Goal: Information Seeking & Learning: Learn about a topic

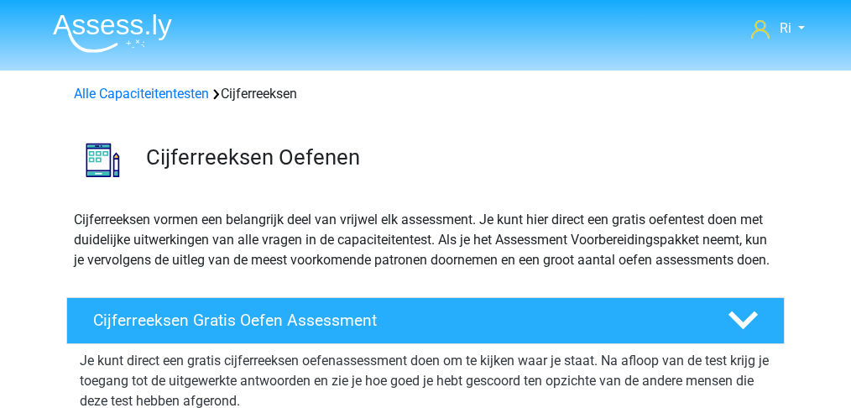
scroll to position [783, 0]
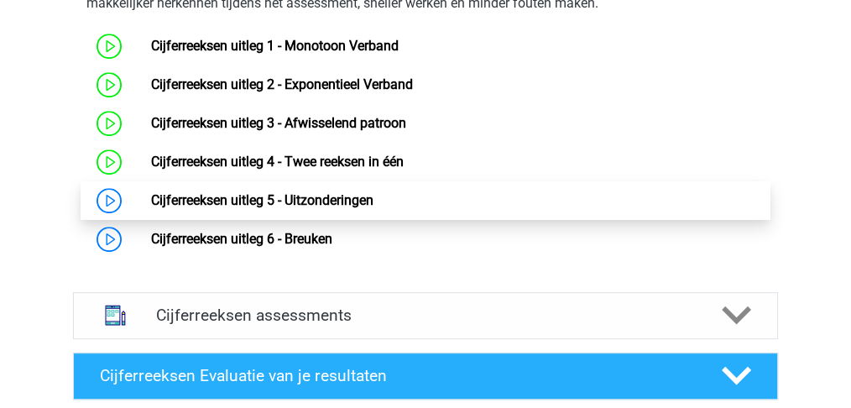
click at [319, 208] on link "Cijferreeksen uitleg 5 - Uitzonderingen" at bounding box center [261, 200] width 222 height 16
click at [244, 208] on link "Cijferreeksen uitleg 5 - Uitzonderingen" at bounding box center [261, 200] width 222 height 16
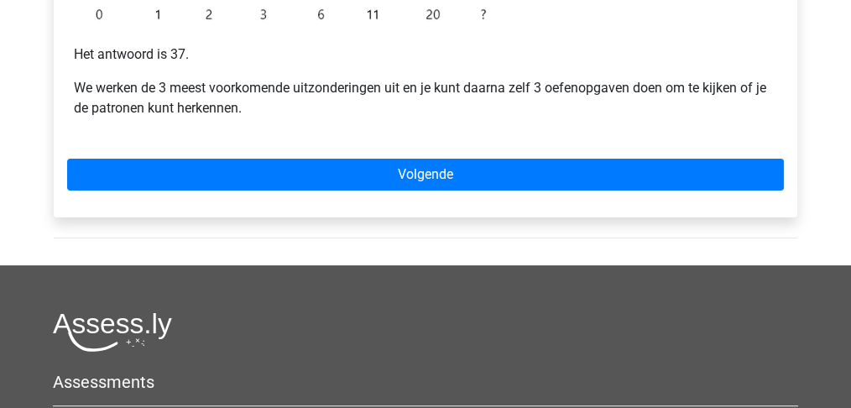
scroll to position [559, 0]
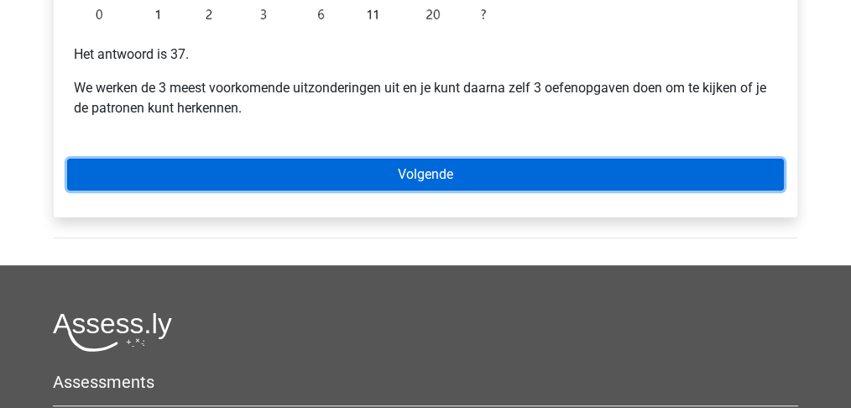
click at [397, 180] on link "Volgende" at bounding box center [425, 175] width 717 height 32
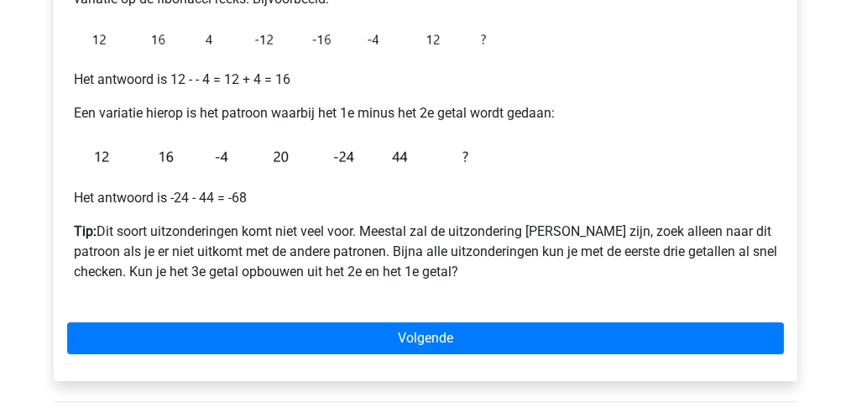
scroll to position [391, 0]
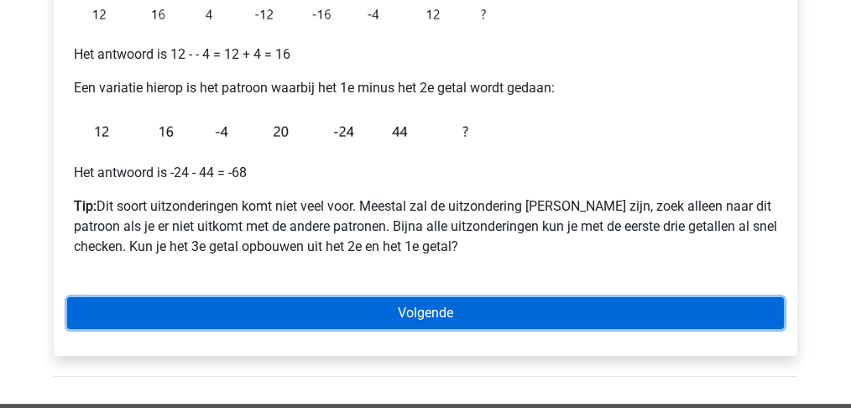
click at [402, 313] on link "Volgende" at bounding box center [425, 313] width 717 height 32
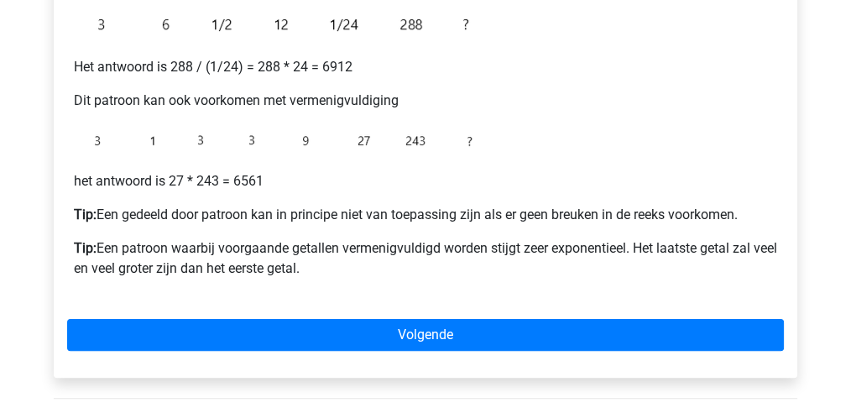
scroll to position [504, 0]
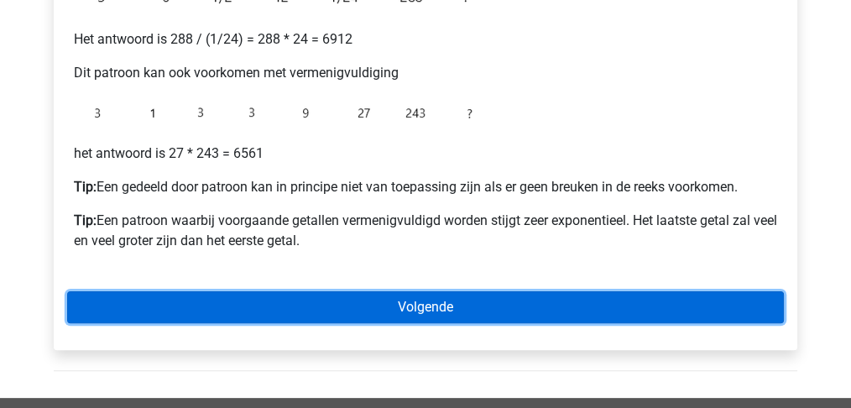
click at [418, 310] on link "Volgende" at bounding box center [425, 307] width 717 height 32
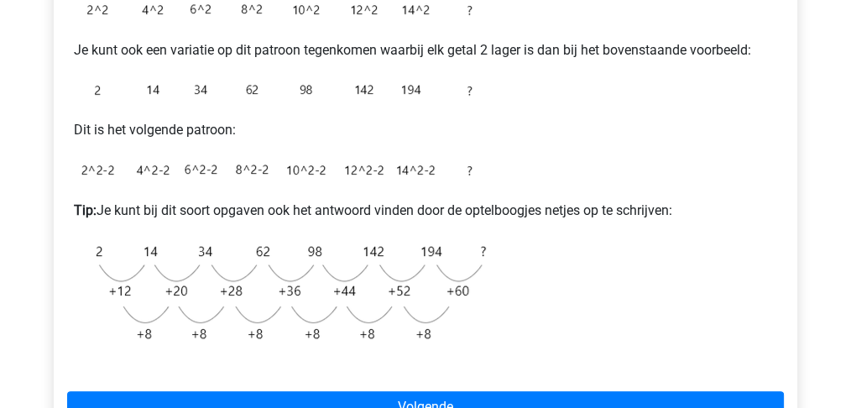
scroll to position [672, 0]
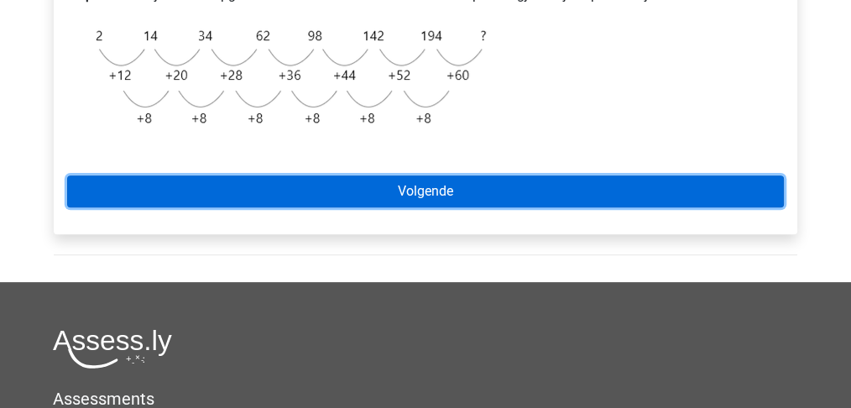
click at [433, 193] on link "Volgende" at bounding box center [425, 191] width 717 height 32
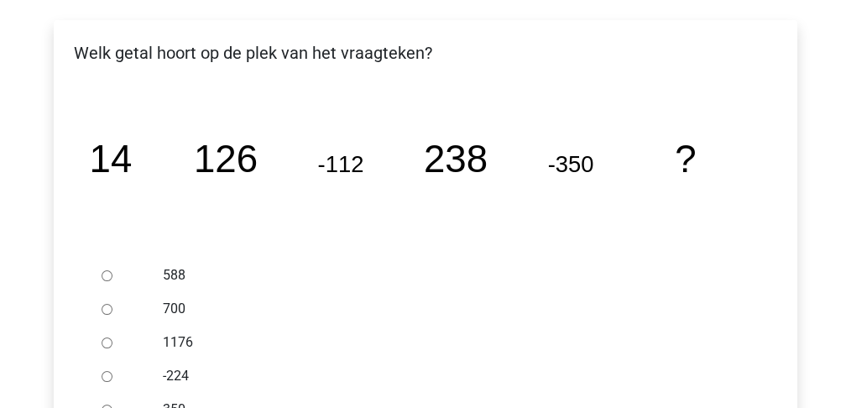
scroll to position [336, 0]
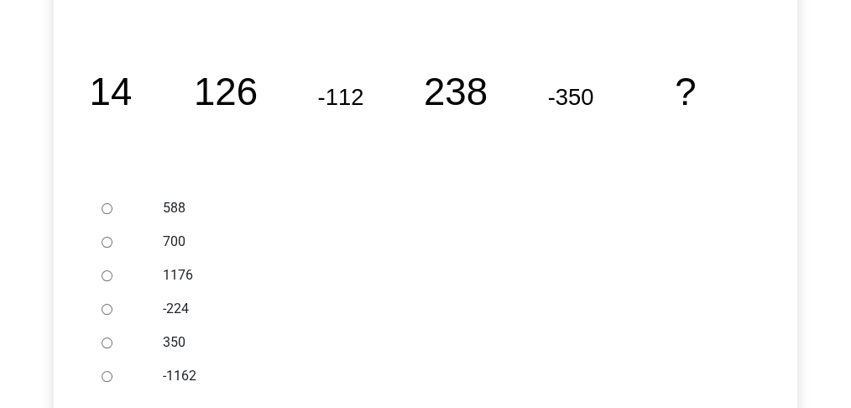
click at [99, 207] on div at bounding box center [122, 208] width 55 height 34
click at [106, 207] on input "588" at bounding box center [107, 208] width 11 height 11
radio input "true"
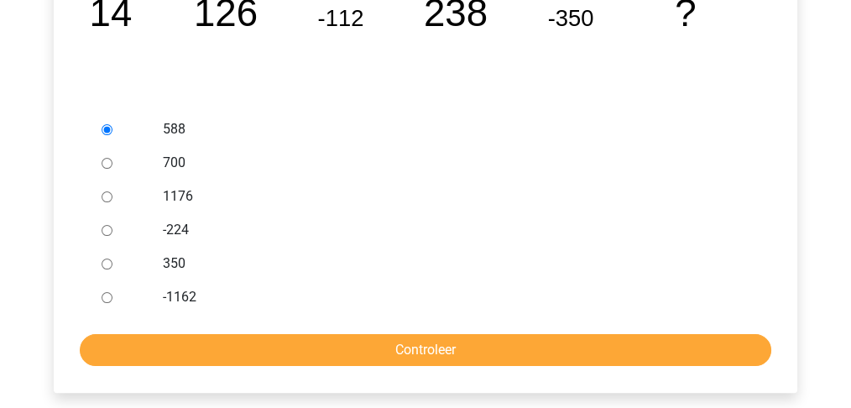
scroll to position [504, 0]
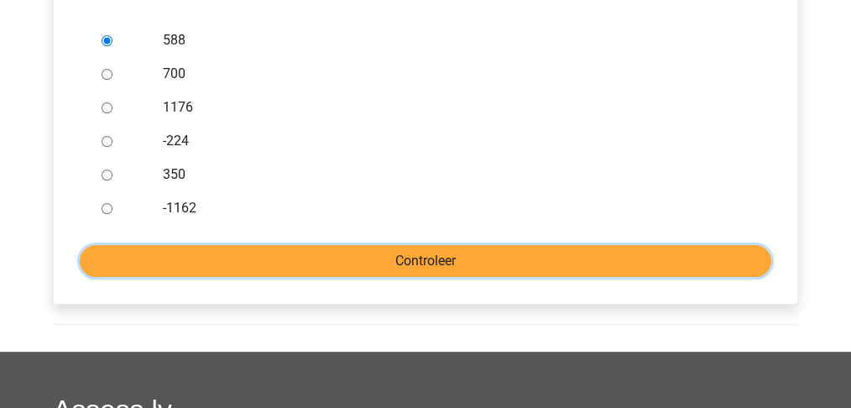
click at [511, 264] on input "Controleer" at bounding box center [426, 261] width 692 height 32
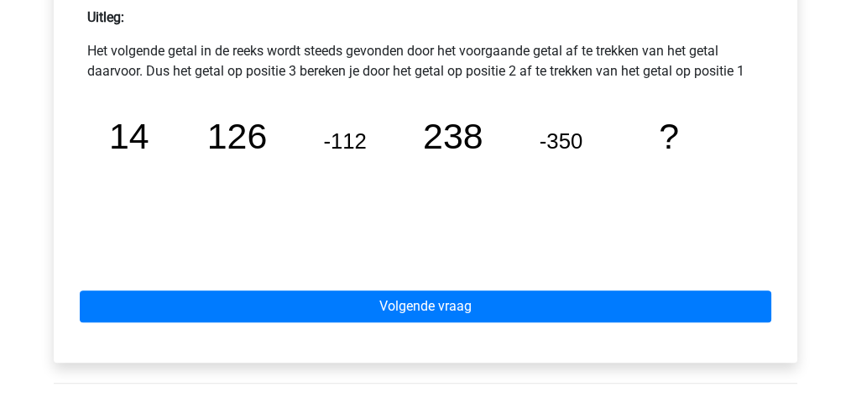
scroll to position [840, 0]
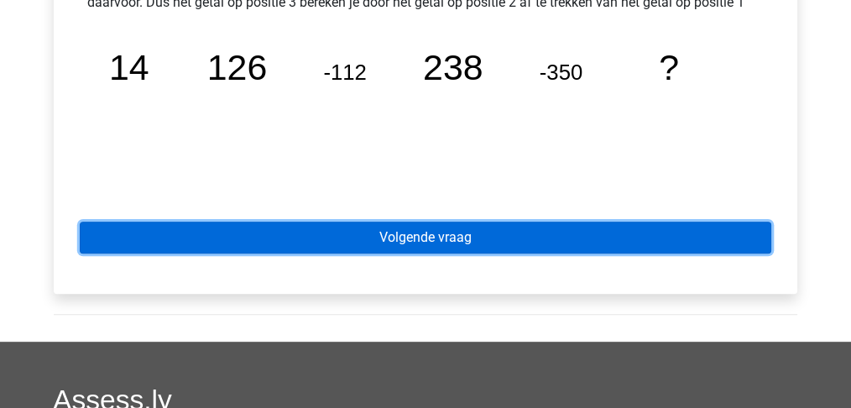
click at [433, 239] on link "Volgende vraag" at bounding box center [426, 238] width 692 height 32
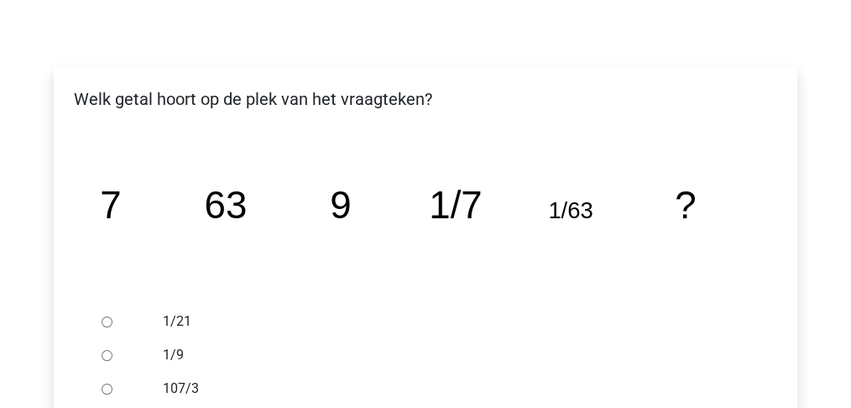
scroll to position [223, 0]
click at [103, 353] on input "1/9" at bounding box center [107, 354] width 11 height 11
radio input "true"
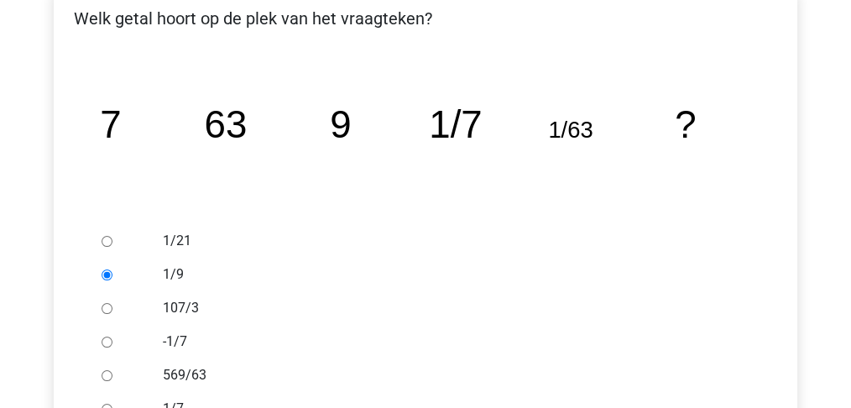
scroll to position [447, 0]
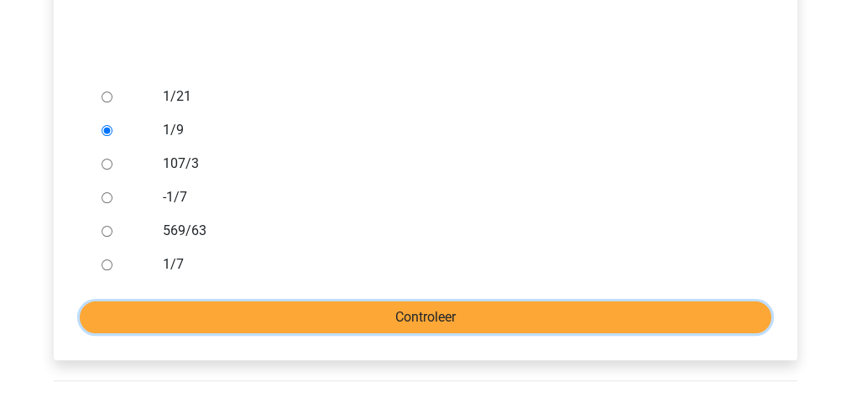
click at [455, 308] on input "Controleer" at bounding box center [426, 317] width 692 height 32
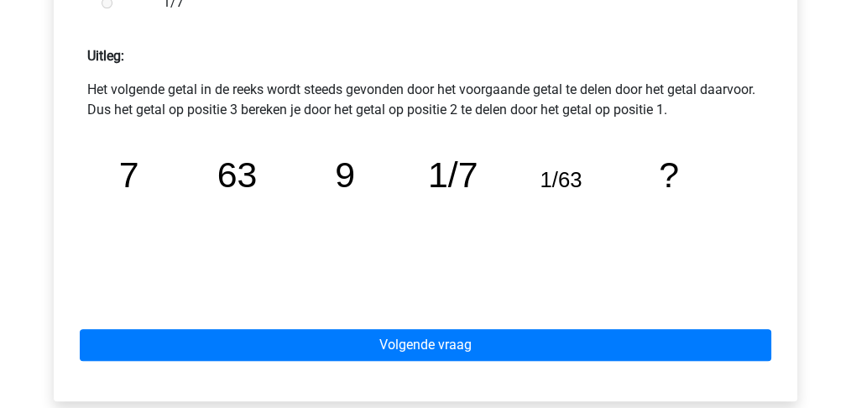
scroll to position [840, 0]
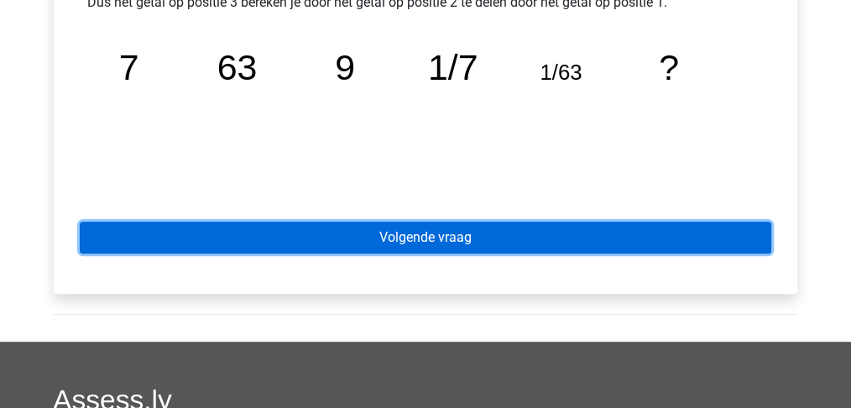
click at [401, 235] on link "Volgende vraag" at bounding box center [426, 238] width 692 height 32
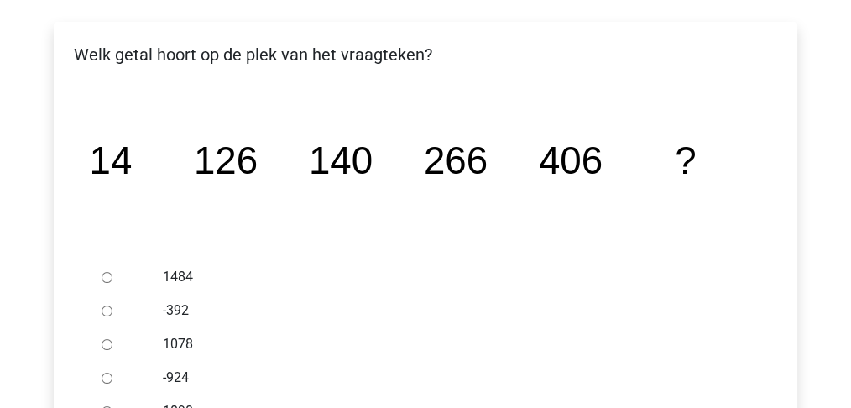
scroll to position [391, 0]
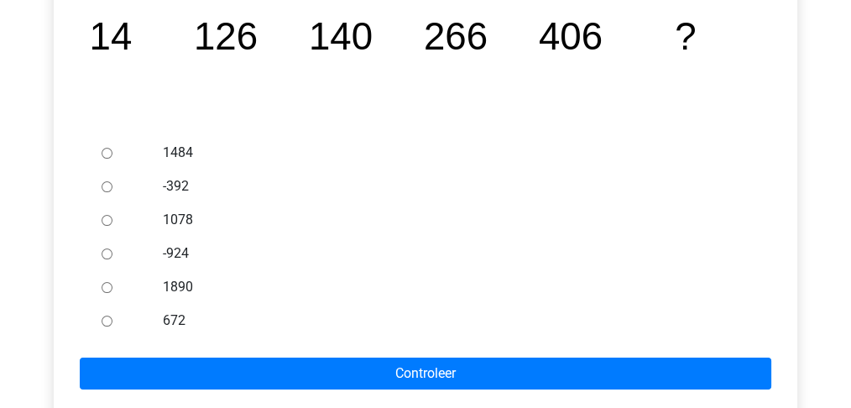
click at [104, 320] on input "672" at bounding box center [107, 321] width 11 height 11
radio input "true"
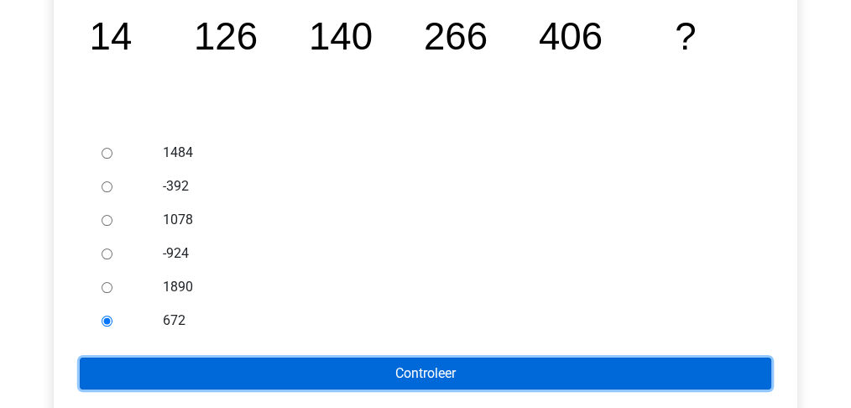
click at [296, 374] on input "Controleer" at bounding box center [426, 374] width 692 height 32
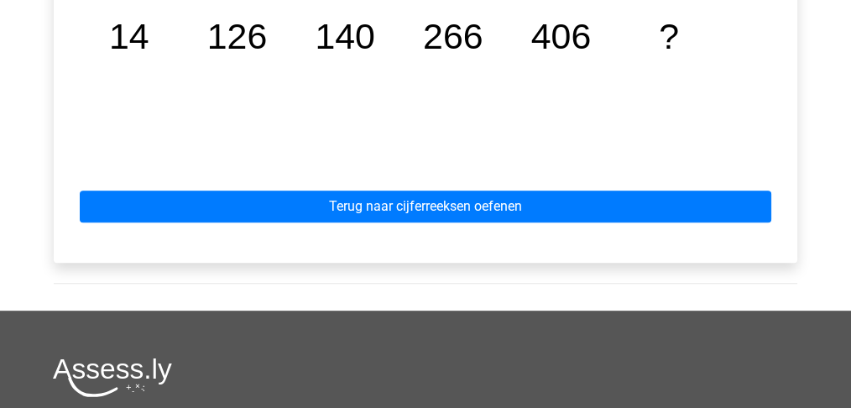
scroll to position [895, 0]
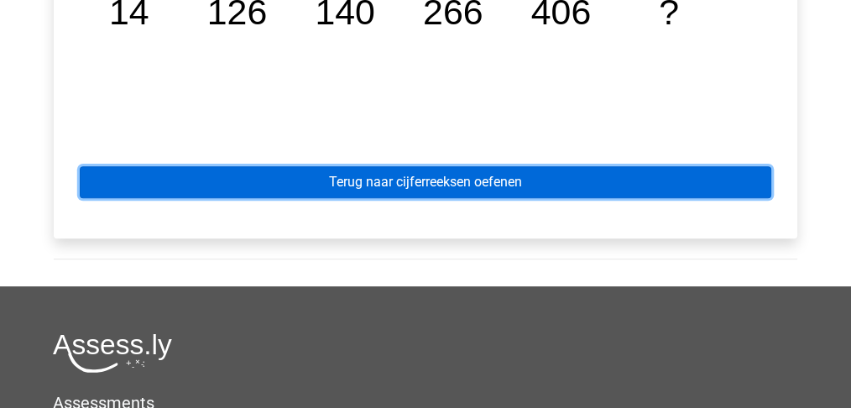
click at [392, 176] on link "Terug naar cijferreeksen oefenen" at bounding box center [426, 182] width 692 height 32
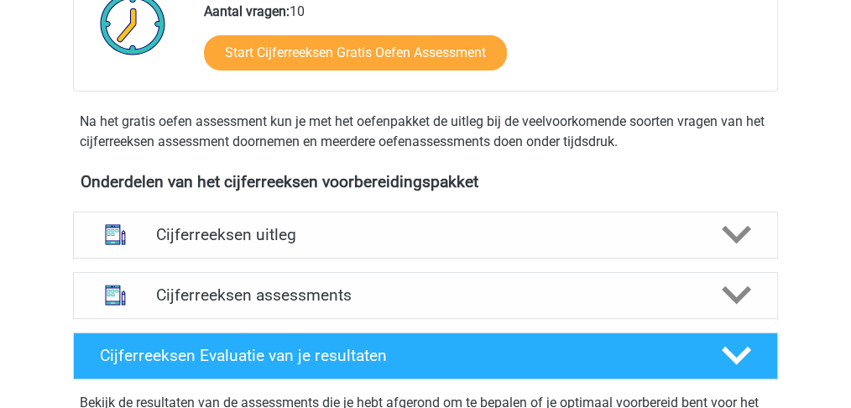
scroll to position [504, 0]
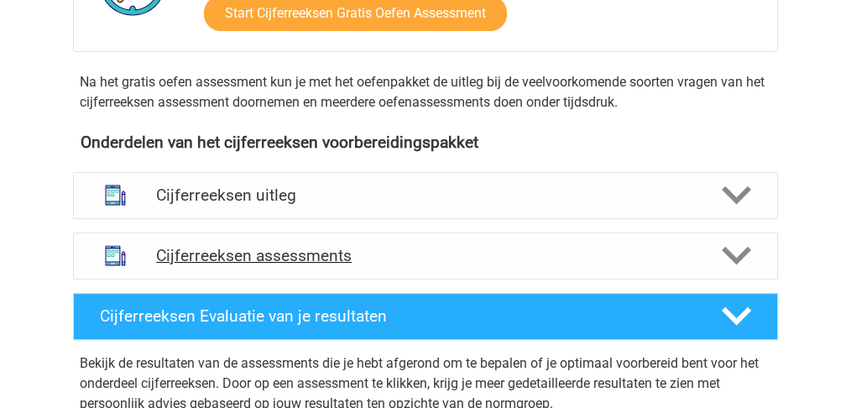
click at [328, 265] on h4 "Cijferreeksen assessments" at bounding box center [425, 255] width 539 height 19
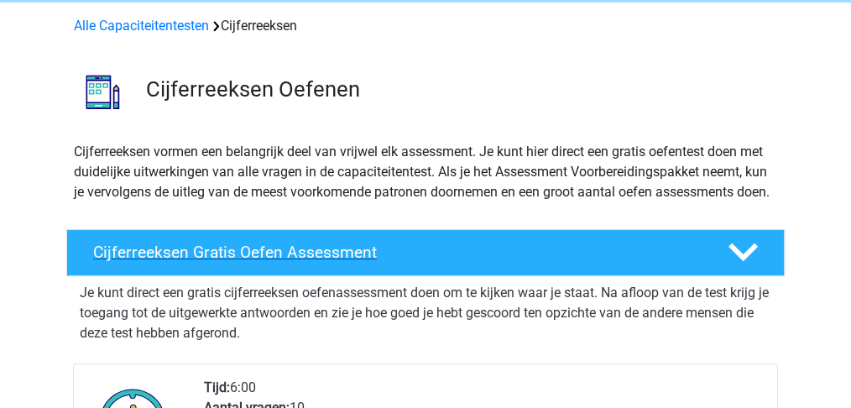
scroll to position [0, 0]
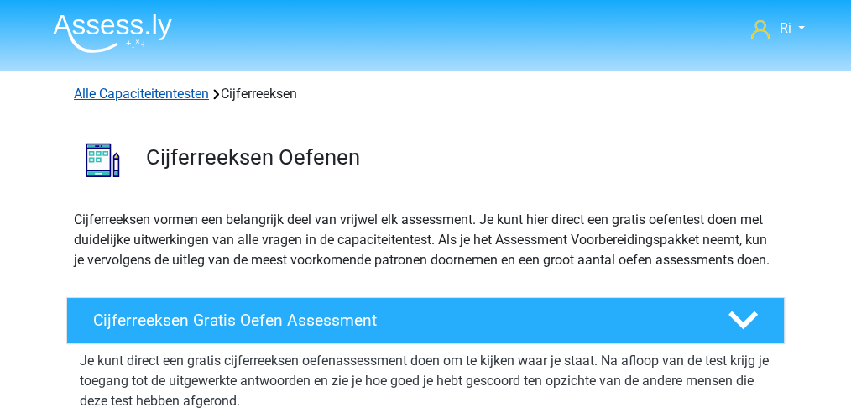
click at [139, 92] on link "Alle Capaciteitentesten" at bounding box center [141, 94] width 135 height 16
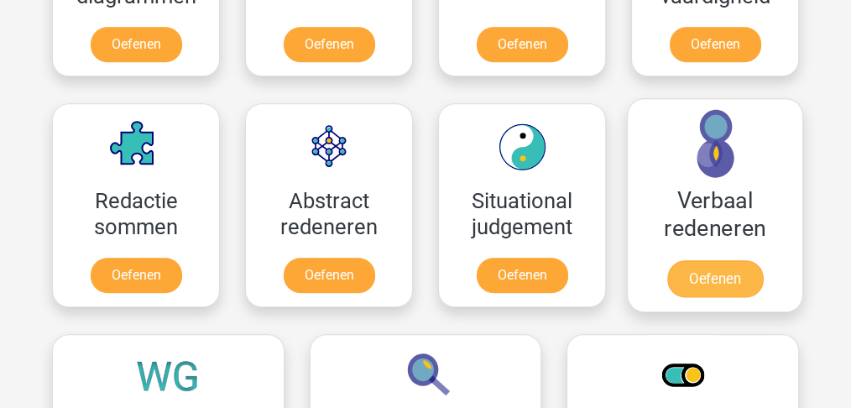
scroll to position [1159, 0]
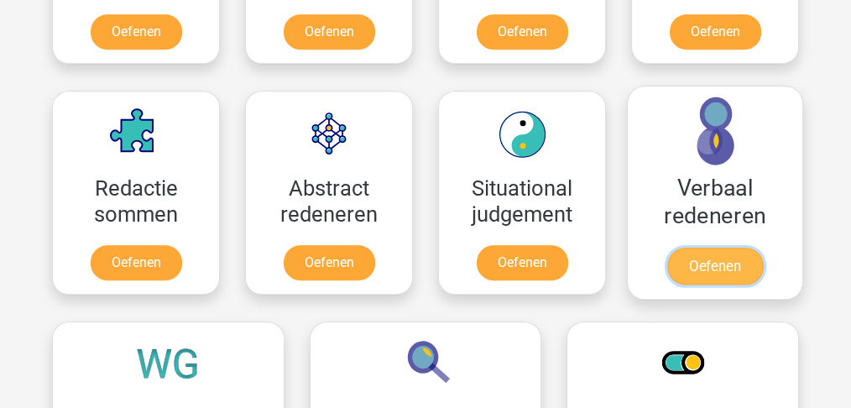
click at [725, 263] on link "Oefenen" at bounding box center [715, 266] width 96 height 37
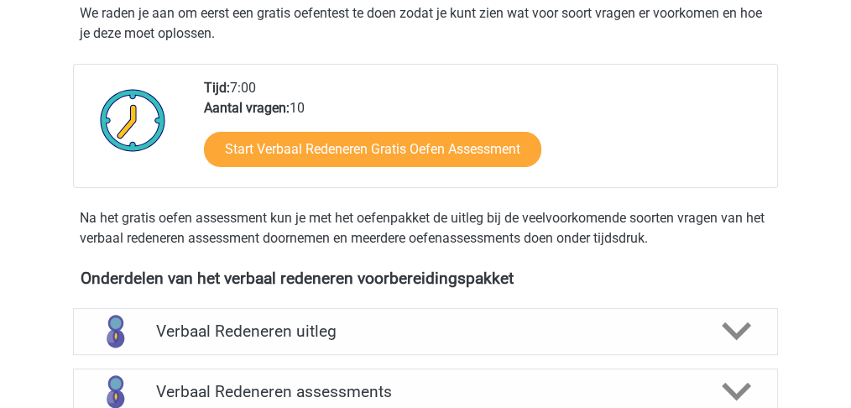
scroll to position [447, 0]
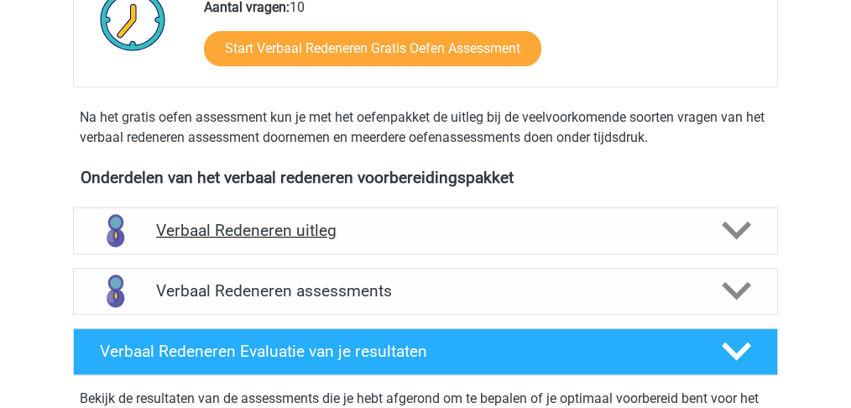
click at [622, 236] on h4 "Verbaal Redeneren uitleg" at bounding box center [425, 230] width 539 height 19
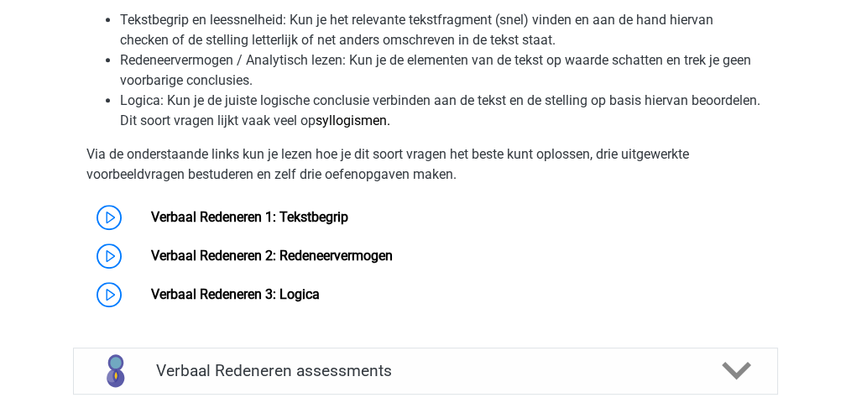
scroll to position [951, 0]
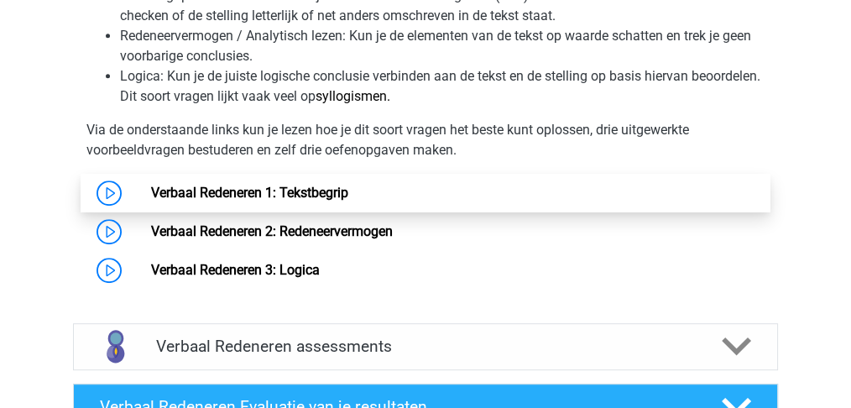
click at [231, 188] on link "Verbaal Redeneren 1: Tekstbegrip" at bounding box center [248, 193] width 197 height 16
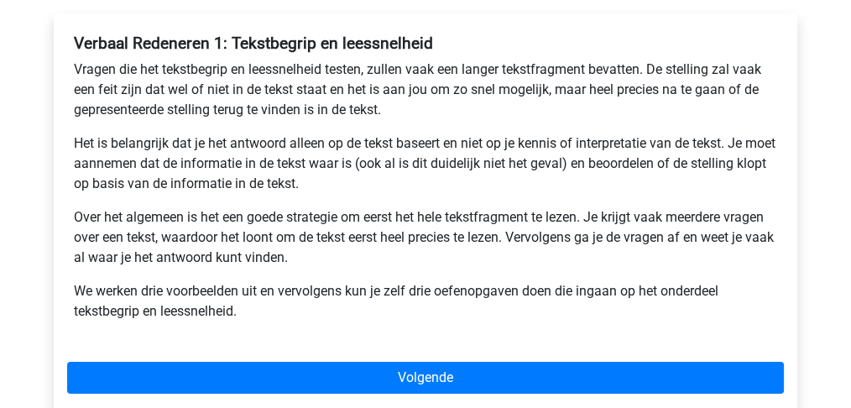
scroll to position [336, 0]
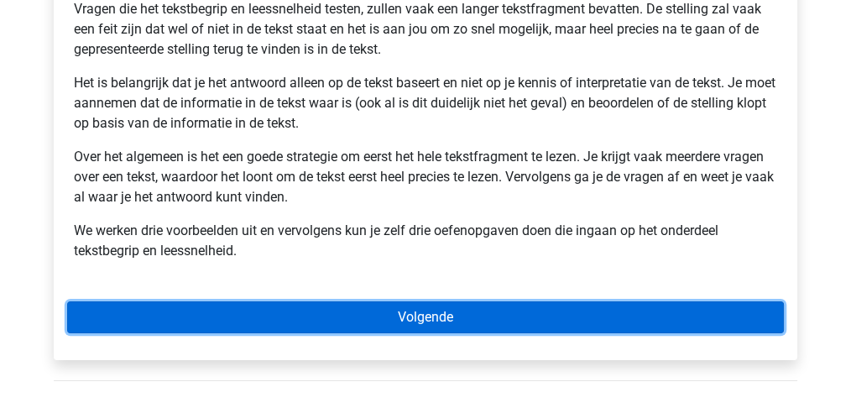
click at [405, 316] on link "Volgende" at bounding box center [425, 317] width 717 height 32
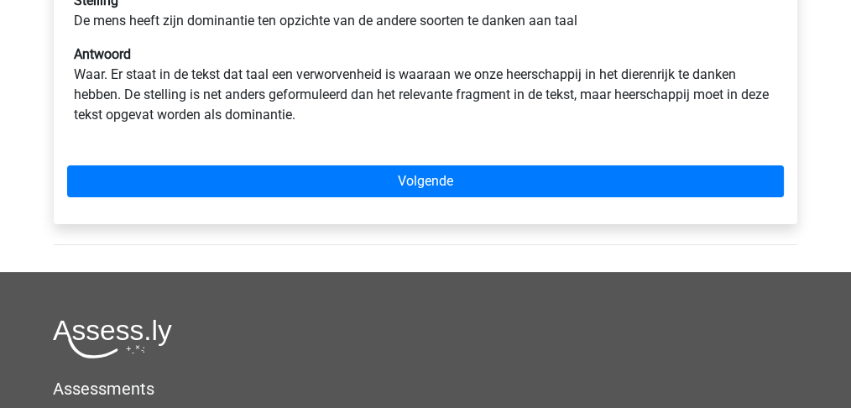
scroll to position [447, 0]
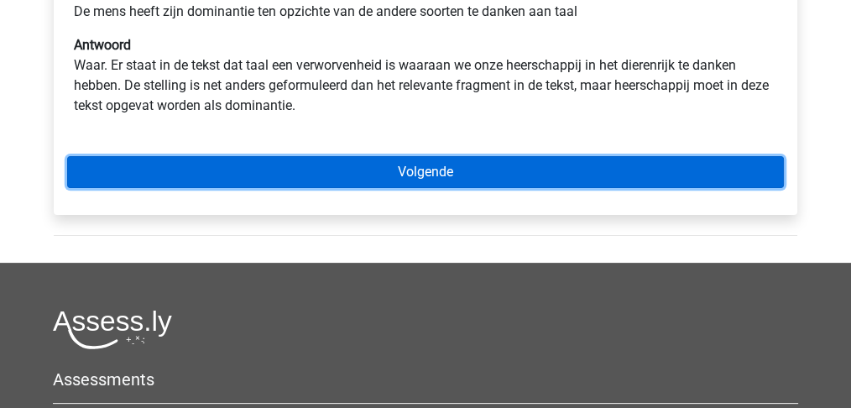
click at [390, 187] on link "Volgende" at bounding box center [425, 172] width 717 height 32
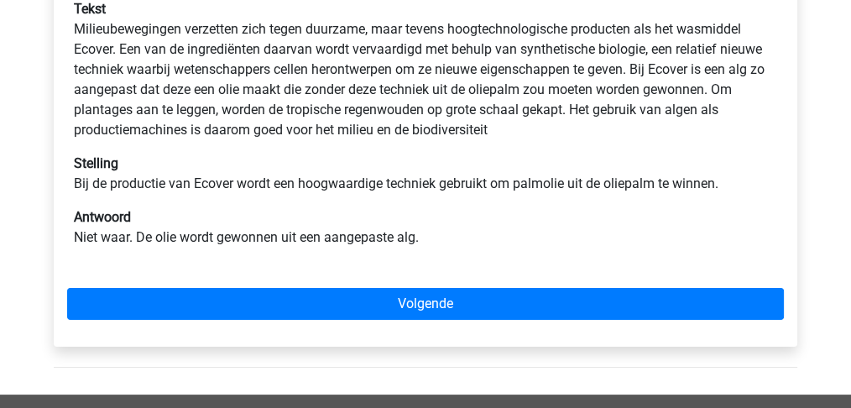
scroll to position [280, 0]
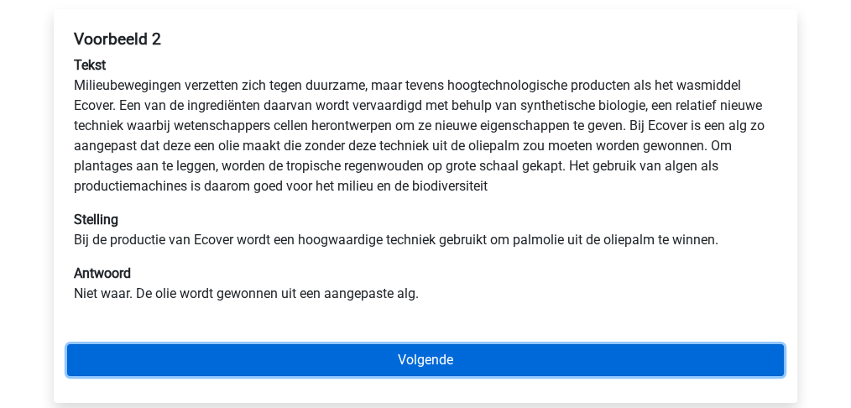
click at [422, 366] on link "Volgende" at bounding box center [425, 360] width 717 height 32
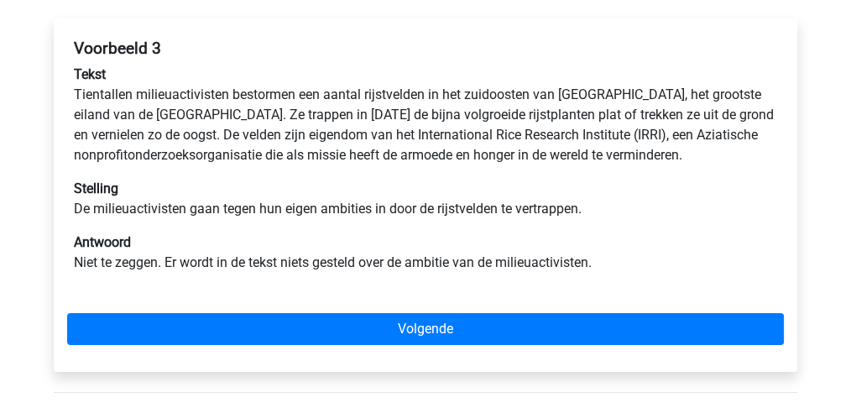
scroll to position [280, 0]
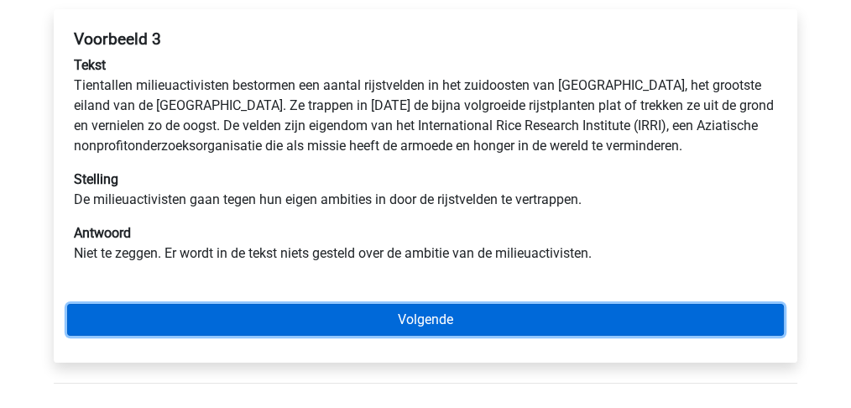
click at [412, 319] on link "Volgende" at bounding box center [425, 320] width 717 height 32
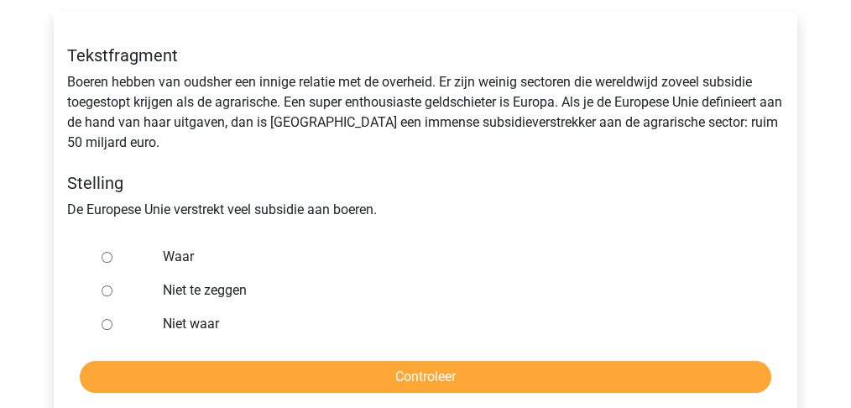
scroll to position [280, 0]
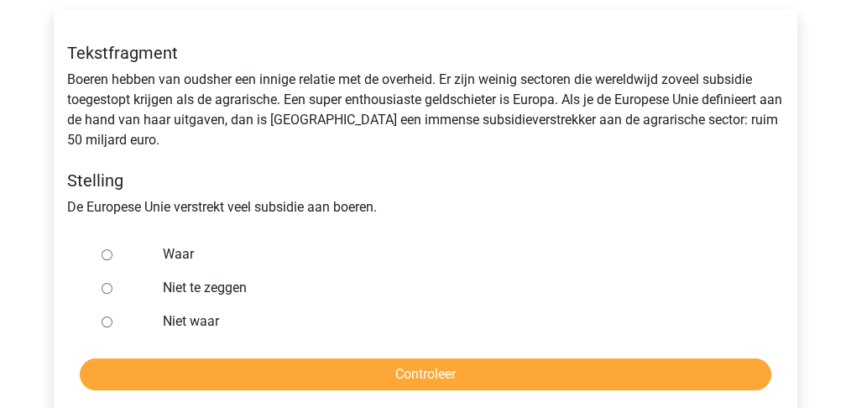
click at [107, 253] on input "Waar" at bounding box center [107, 254] width 11 height 11
radio input "true"
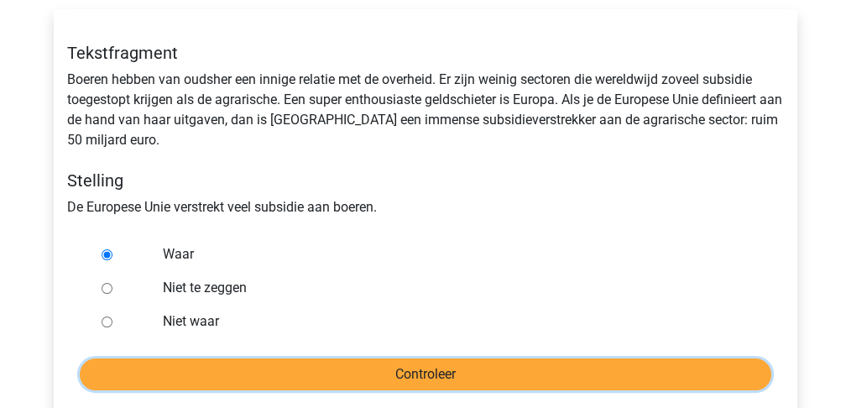
click at [323, 375] on input "Controleer" at bounding box center [426, 374] width 692 height 32
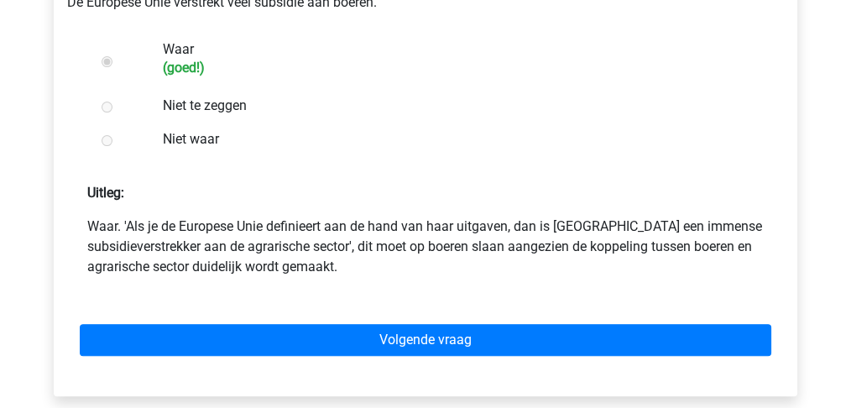
scroll to position [504, 0]
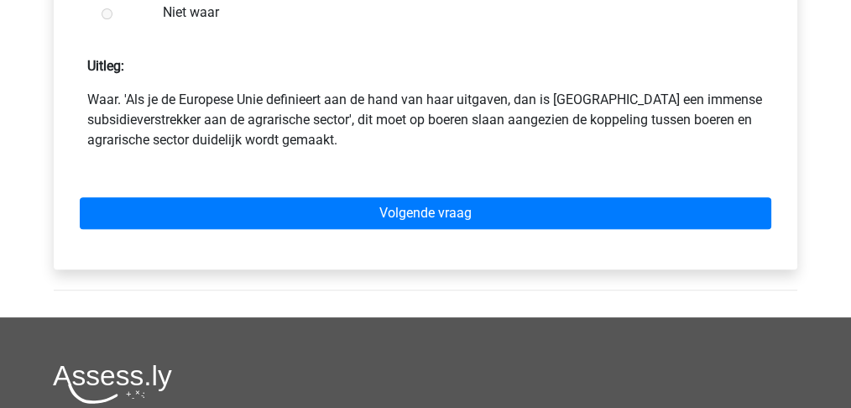
scroll to position [672, 0]
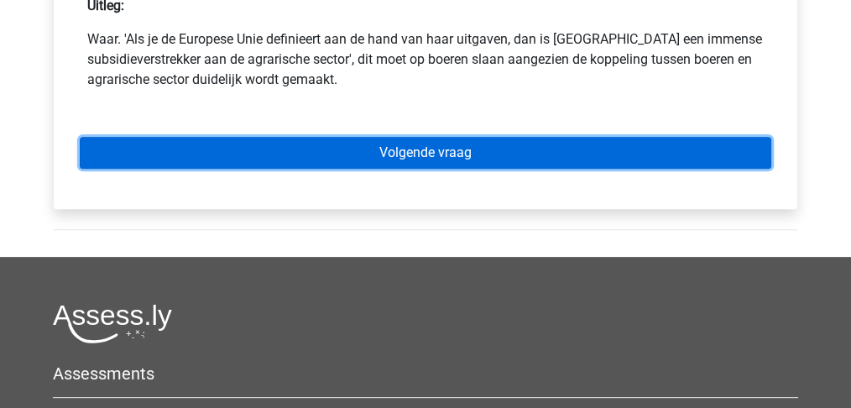
click at [395, 145] on link "Volgende vraag" at bounding box center [426, 153] width 692 height 32
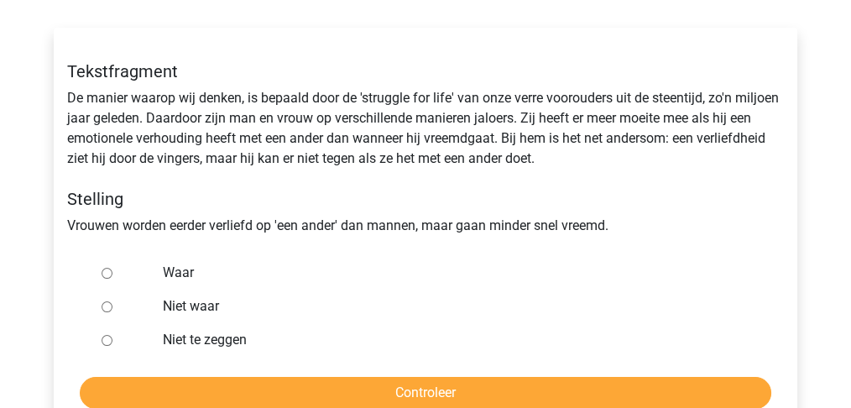
scroll to position [280, 0]
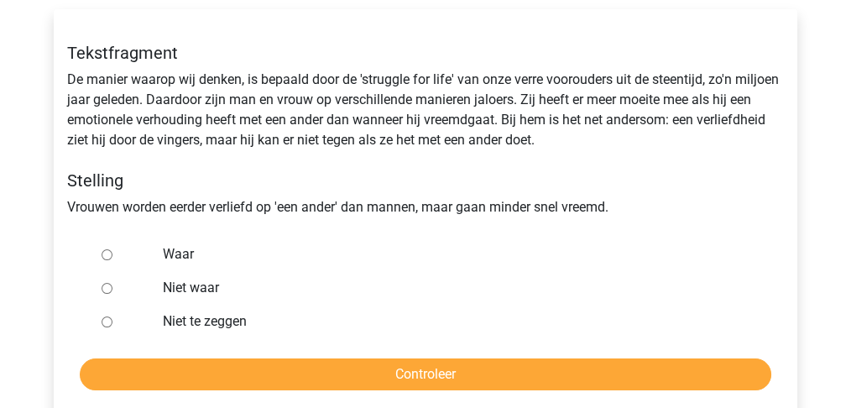
click at [102, 287] on input "Niet waar" at bounding box center [107, 288] width 11 height 11
radio input "true"
click at [101, 322] on div at bounding box center [122, 322] width 55 height 34
click at [108, 324] on input "Niet te zeggen" at bounding box center [107, 322] width 11 height 11
radio input "true"
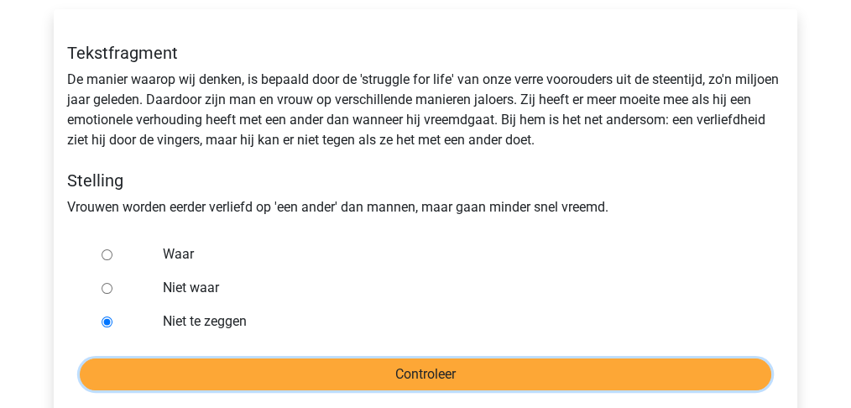
click at [314, 373] on input "Controleer" at bounding box center [426, 374] width 692 height 32
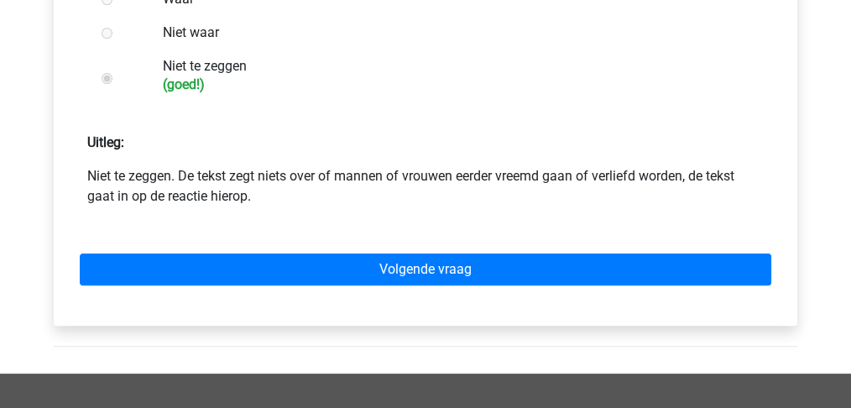
scroll to position [559, 0]
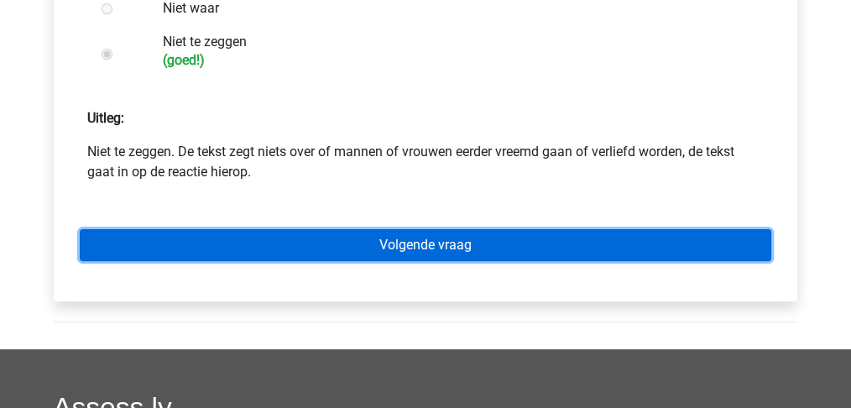
click at [431, 247] on link "Volgende vraag" at bounding box center [426, 245] width 692 height 32
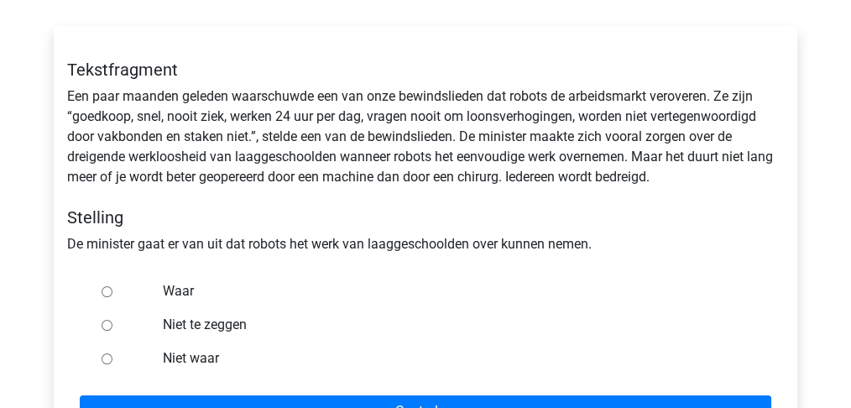
scroll to position [280, 0]
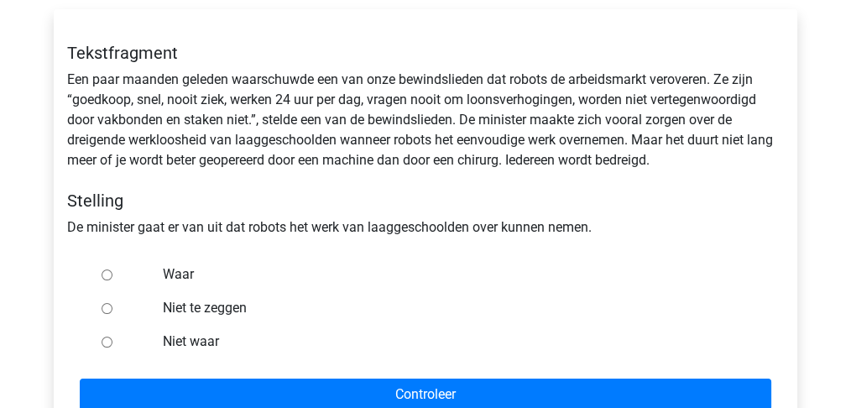
click at [105, 274] on input "Waar" at bounding box center [107, 274] width 11 height 11
radio input "true"
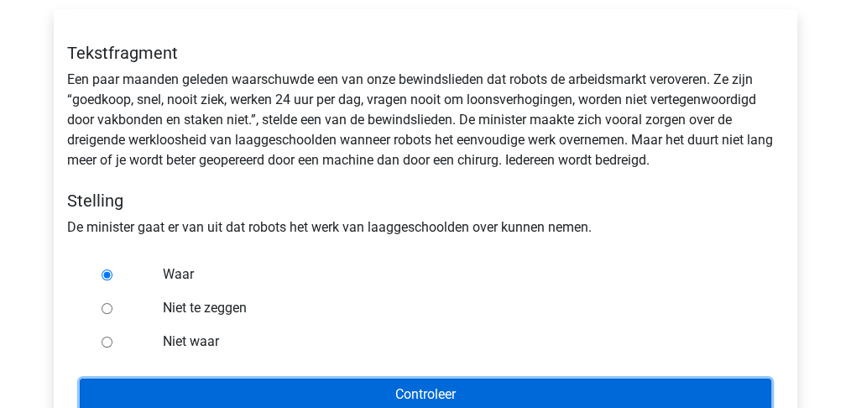
click at [332, 390] on input "Controleer" at bounding box center [426, 395] width 692 height 32
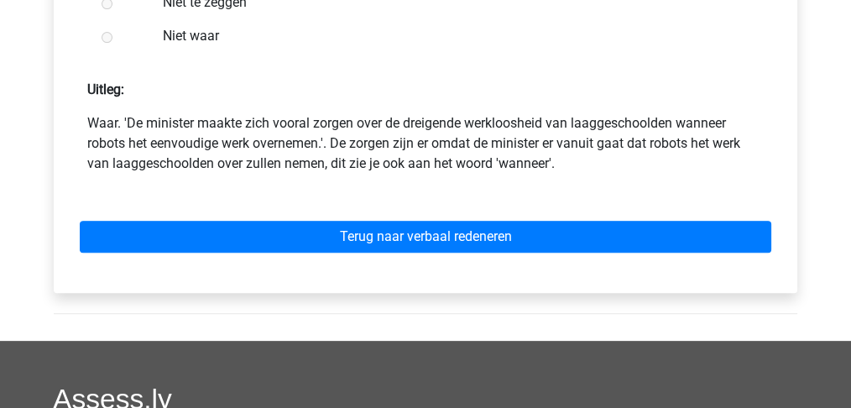
scroll to position [615, 0]
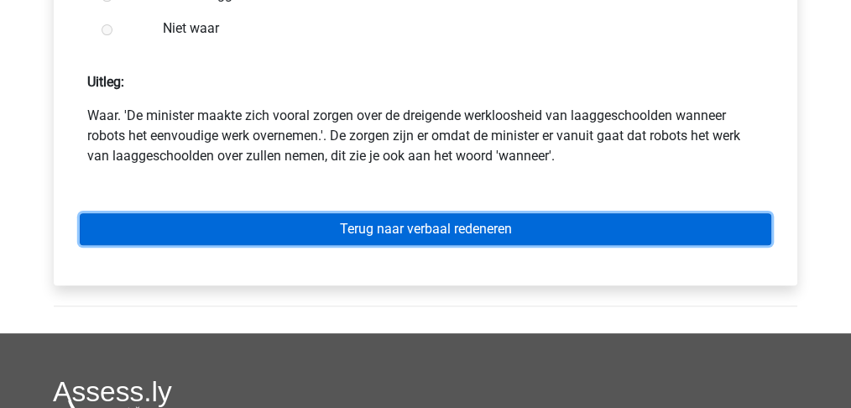
click at [394, 232] on link "Terug naar verbaal redeneren" at bounding box center [426, 229] width 692 height 32
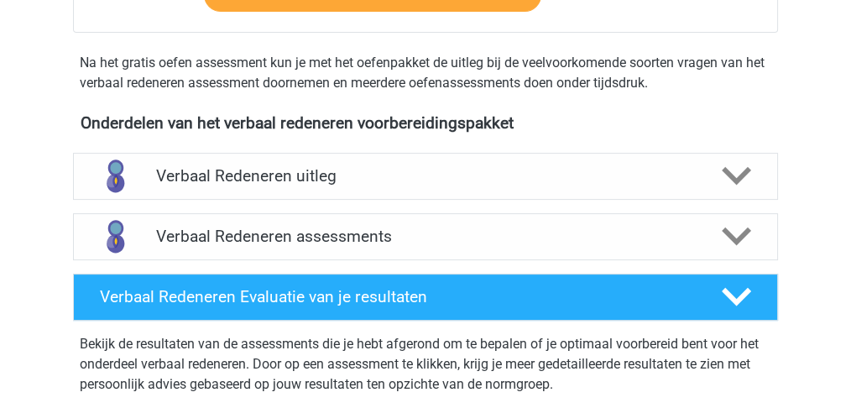
scroll to position [504, 0]
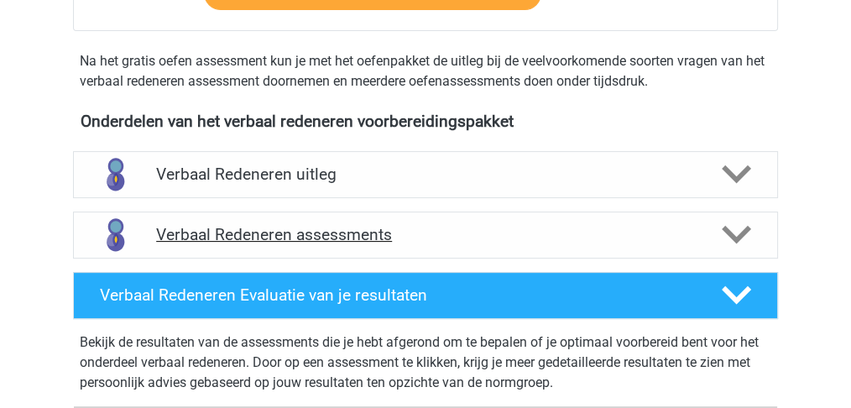
click at [320, 238] on h4 "Verbaal Redeneren assessments" at bounding box center [425, 234] width 539 height 19
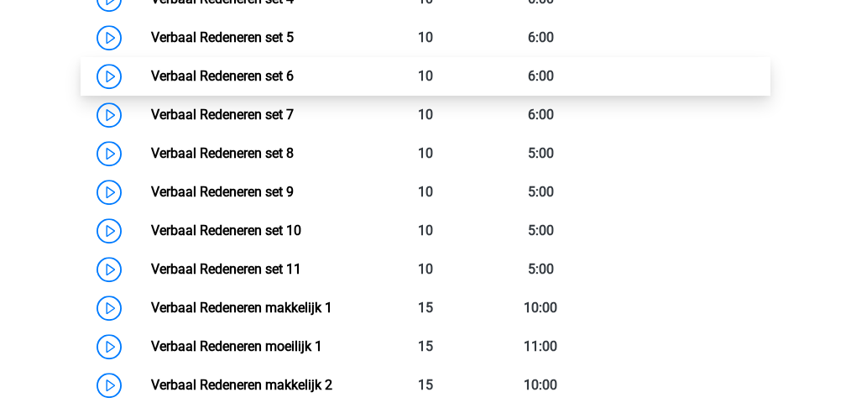
scroll to position [1119, 0]
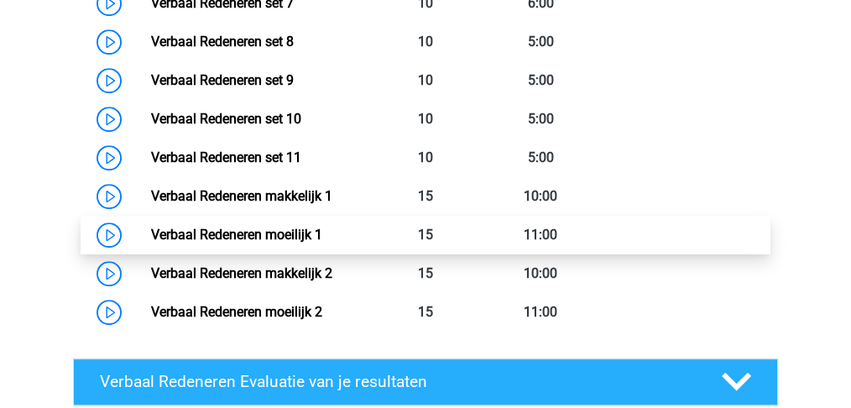
click at [277, 235] on link "Verbaal Redeneren moeilijk 1" at bounding box center [235, 235] width 171 height 16
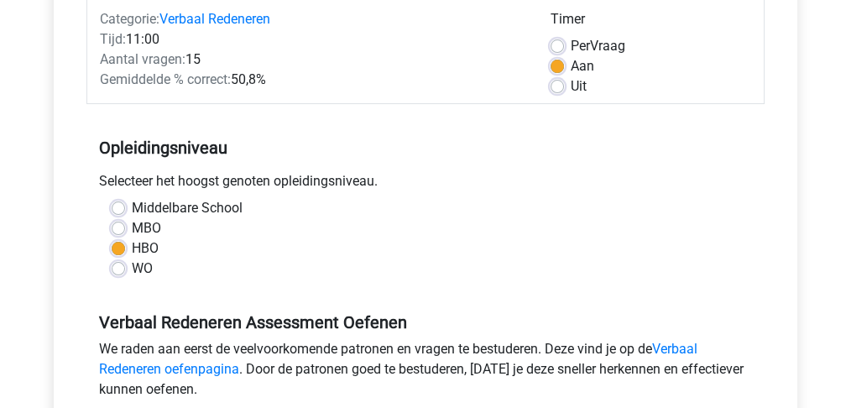
scroll to position [391, 0]
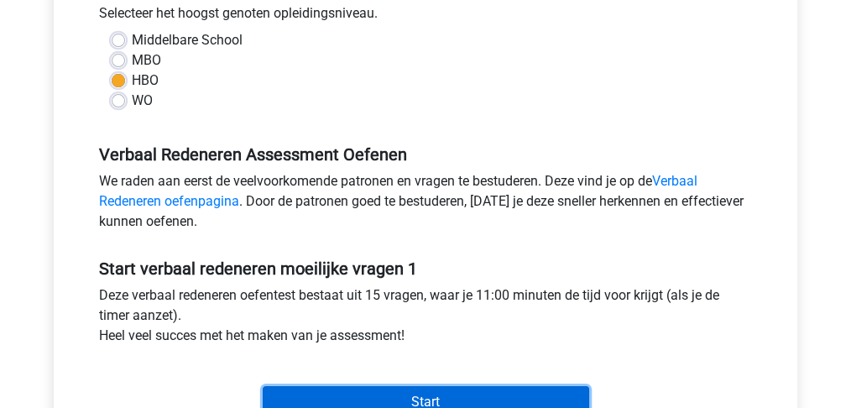
click at [383, 394] on input "Start" at bounding box center [426, 402] width 327 height 32
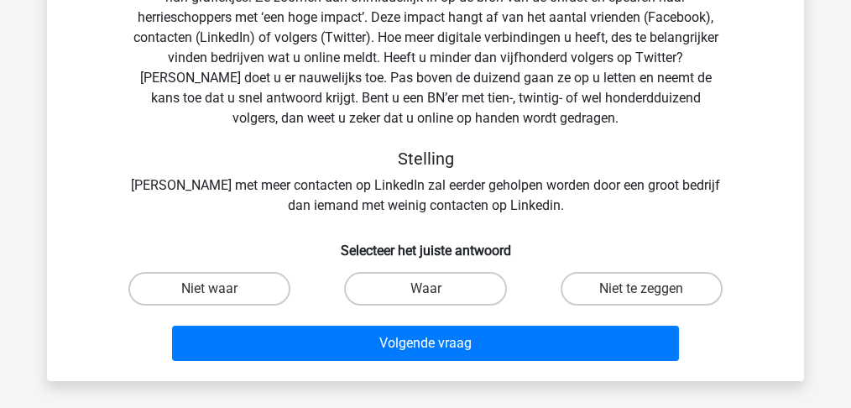
scroll to position [223, 0]
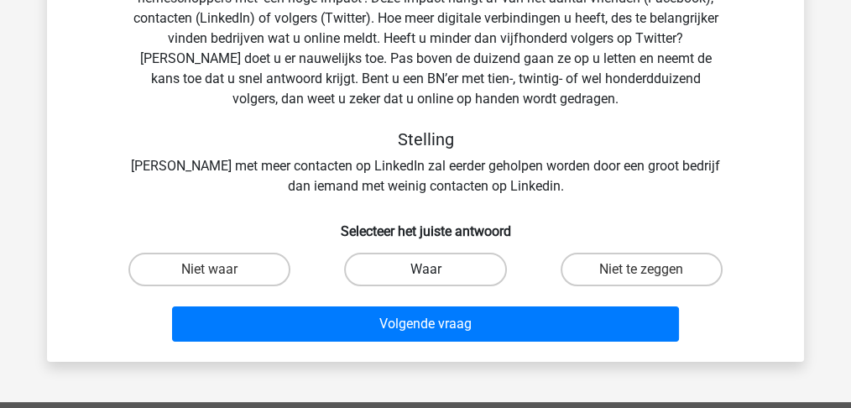
click at [395, 267] on label "Waar" at bounding box center [425, 270] width 162 height 34
click at [426, 269] on input "Waar" at bounding box center [431, 274] width 11 height 11
radio input "true"
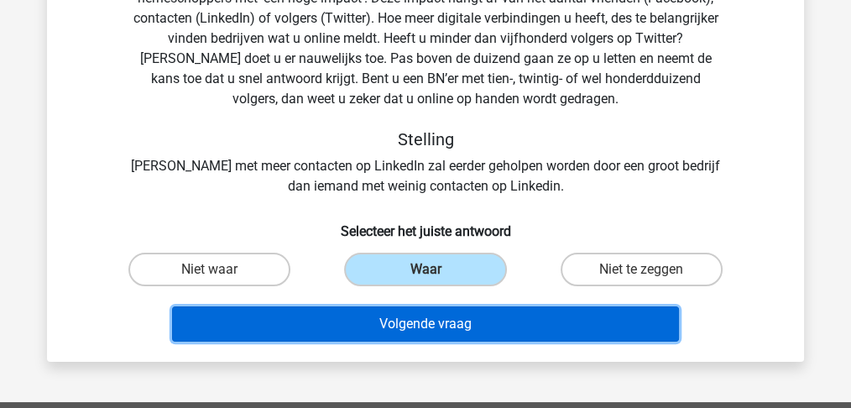
click at [396, 325] on button "Volgende vraag" at bounding box center [426, 323] width 508 height 35
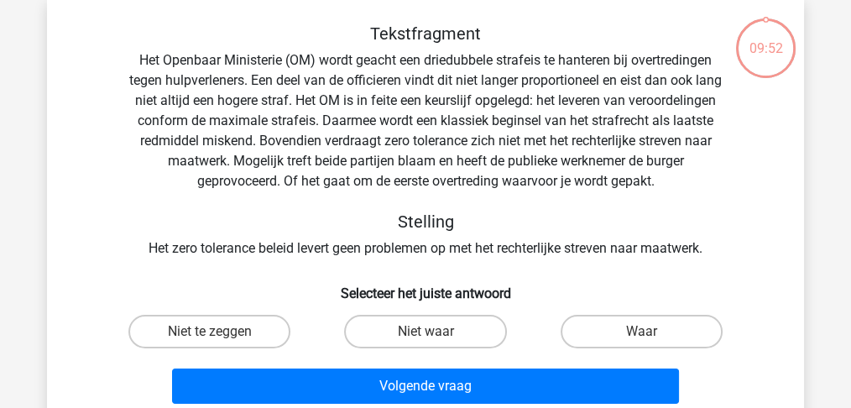
scroll to position [77, 0]
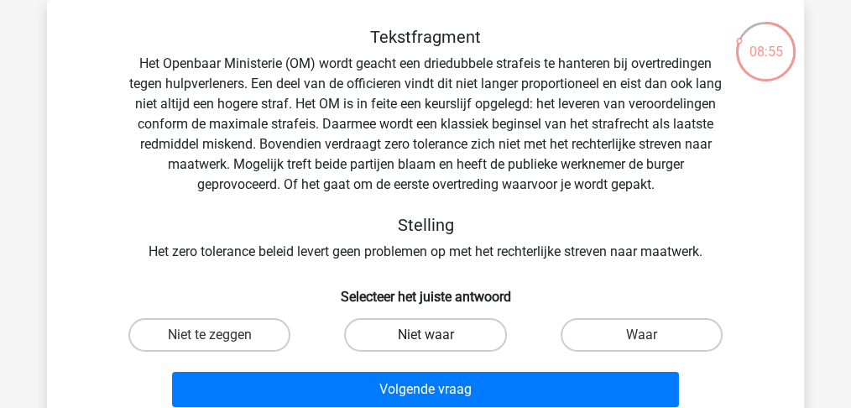
click at [423, 332] on label "Niet waar" at bounding box center [425, 335] width 162 height 34
click at [426, 335] on input "Niet waar" at bounding box center [431, 340] width 11 height 11
radio input "true"
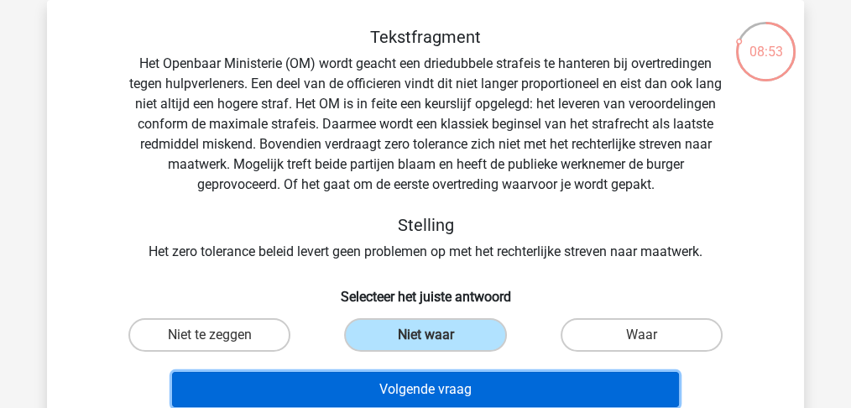
click at [429, 393] on button "Volgende vraag" at bounding box center [426, 389] width 508 height 35
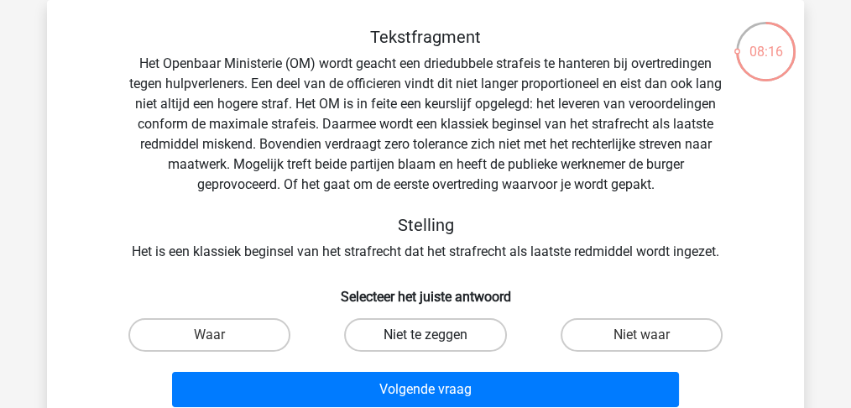
click at [412, 337] on label "Niet te zeggen" at bounding box center [425, 335] width 162 height 34
click at [426, 337] on input "Niet te zeggen" at bounding box center [431, 340] width 11 height 11
radio input "true"
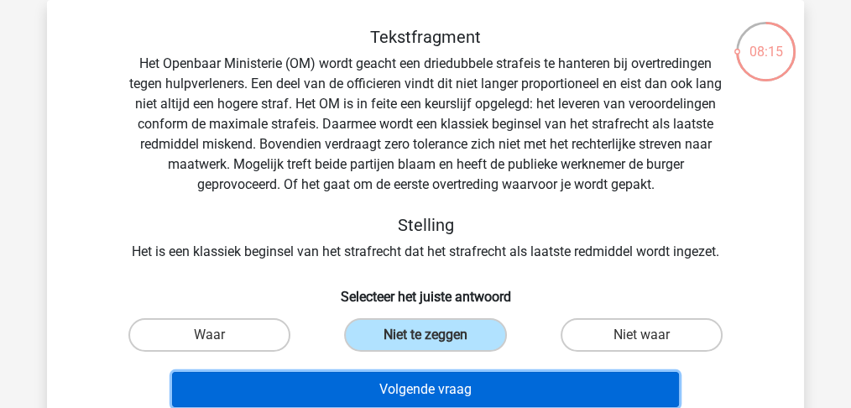
click at [421, 391] on button "Volgende vraag" at bounding box center [426, 389] width 508 height 35
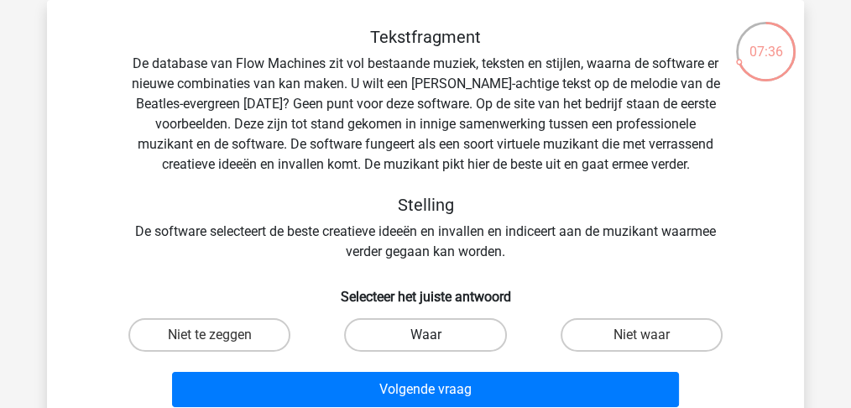
click at [411, 334] on label "Waar" at bounding box center [425, 335] width 162 height 34
click at [426, 335] on input "Waar" at bounding box center [431, 340] width 11 height 11
radio input "true"
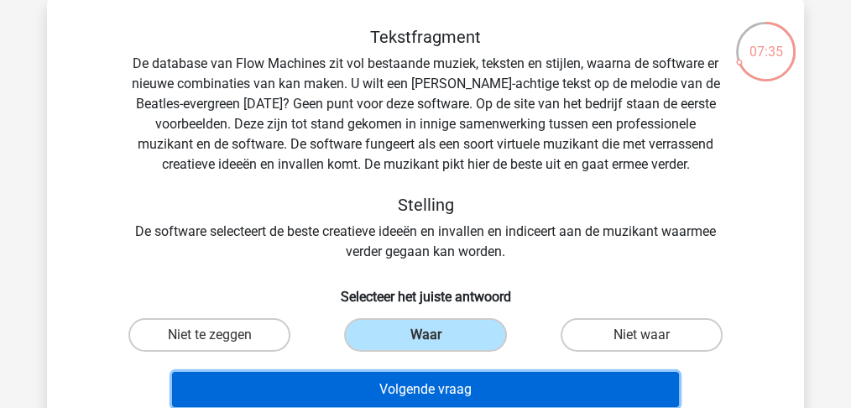
click at [421, 389] on button "Volgende vraag" at bounding box center [426, 389] width 508 height 35
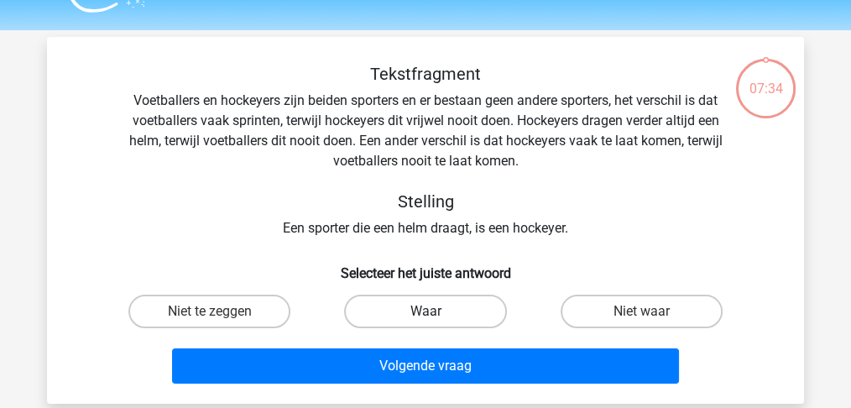
scroll to position [21, 0]
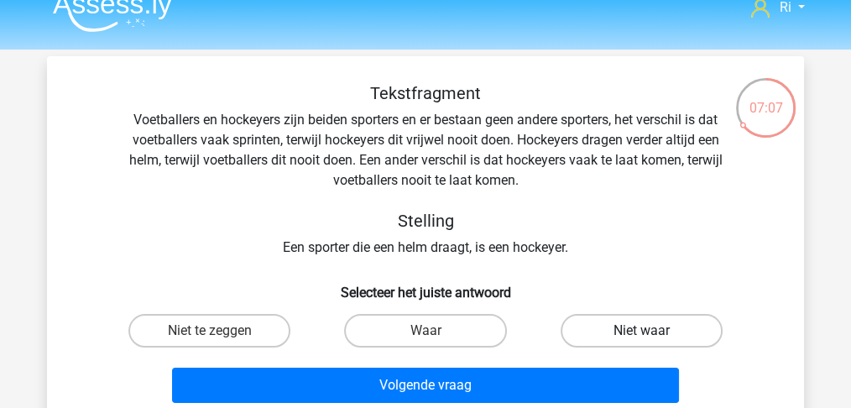
click at [625, 323] on label "Niet waar" at bounding box center [642, 331] width 162 height 34
click at [641, 331] on input "Niet waar" at bounding box center [646, 336] width 11 height 11
radio input "true"
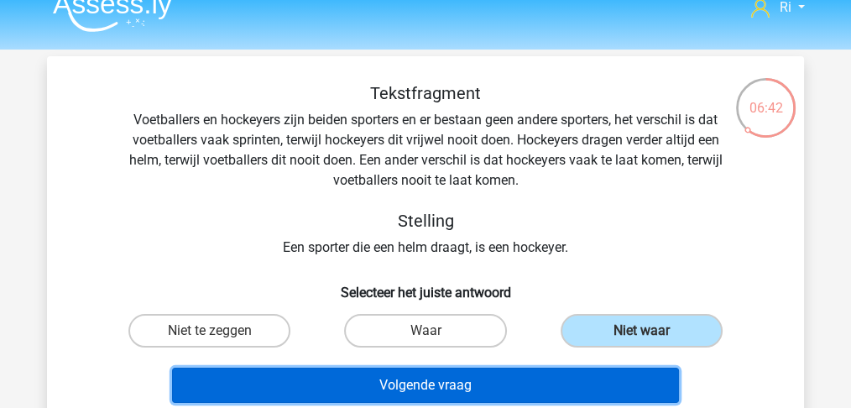
click at [435, 386] on button "Volgende vraag" at bounding box center [426, 385] width 508 height 35
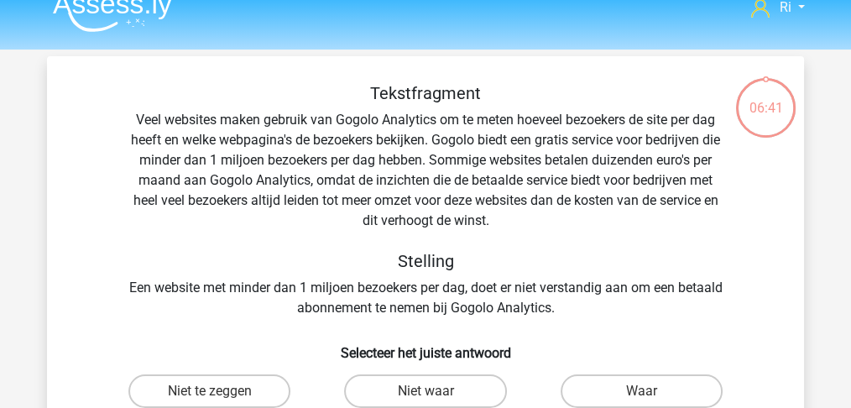
scroll to position [77, 0]
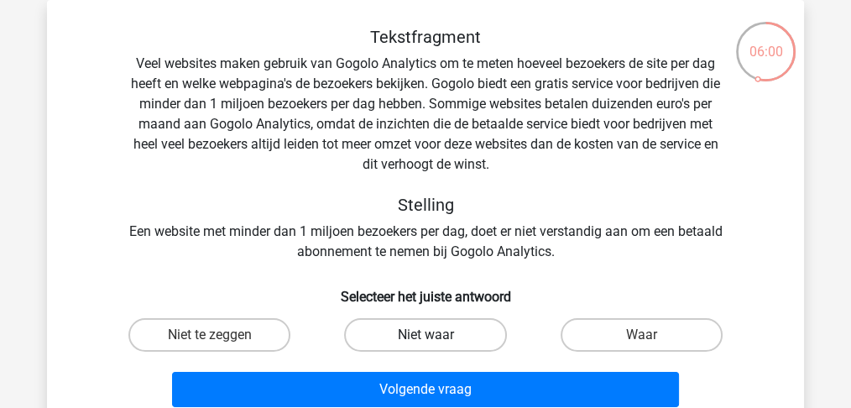
click at [423, 334] on label "Niet waar" at bounding box center [425, 335] width 162 height 34
click at [426, 335] on input "Niet waar" at bounding box center [431, 340] width 11 height 11
radio input "true"
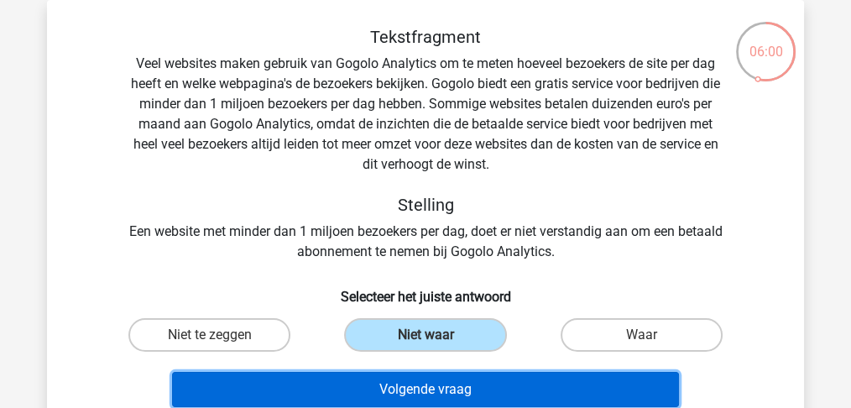
click at [433, 383] on button "Volgende vraag" at bounding box center [426, 389] width 508 height 35
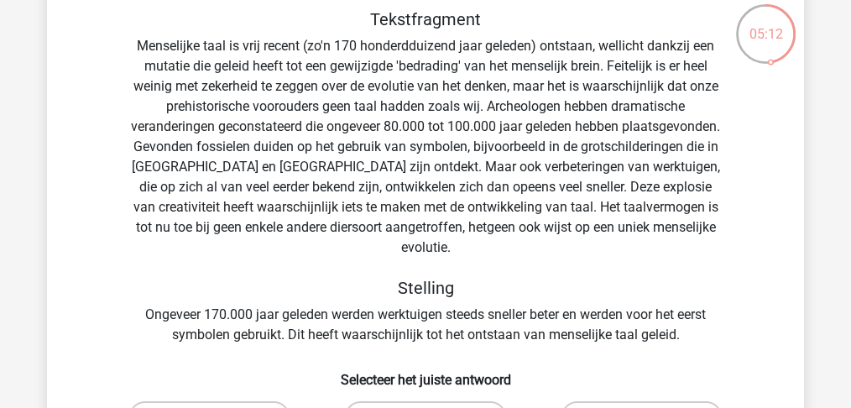
scroll to position [112, 0]
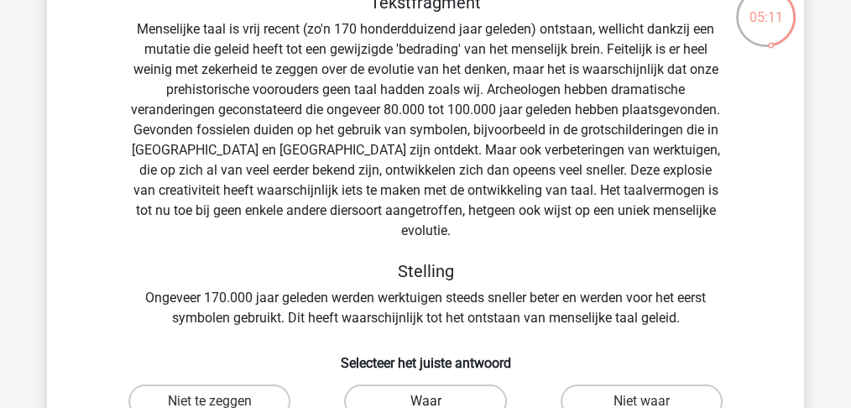
click at [415, 385] on label "Waar" at bounding box center [425, 402] width 162 height 34
click at [426, 401] on input "Waar" at bounding box center [431, 406] width 11 height 11
radio input "true"
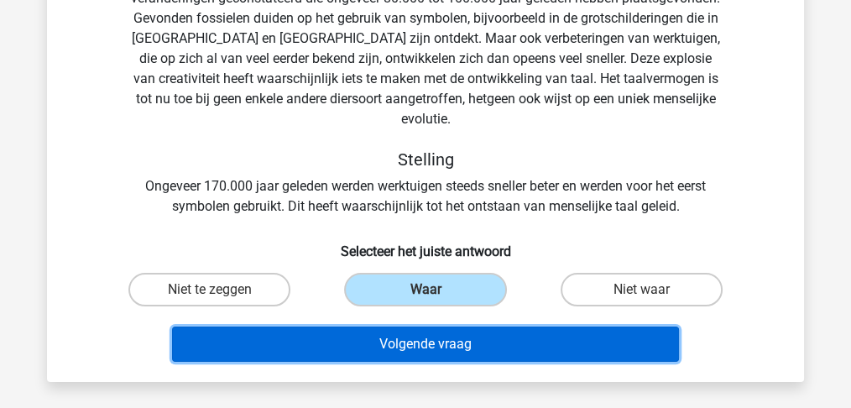
click at [480, 327] on button "Volgende vraag" at bounding box center [426, 344] width 508 height 35
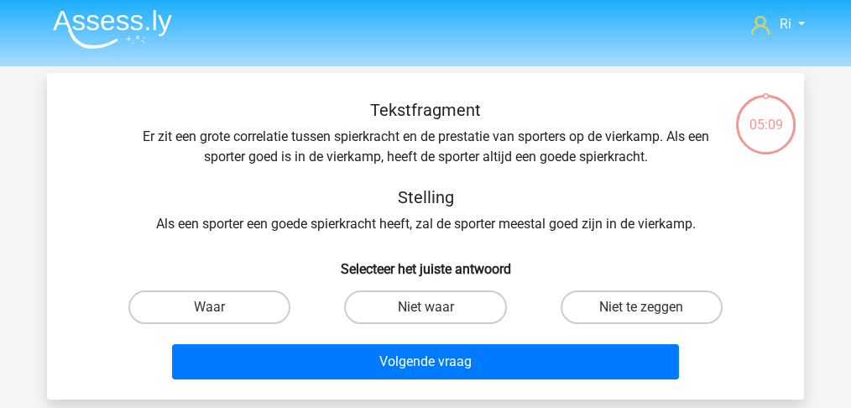
scroll to position [0, 0]
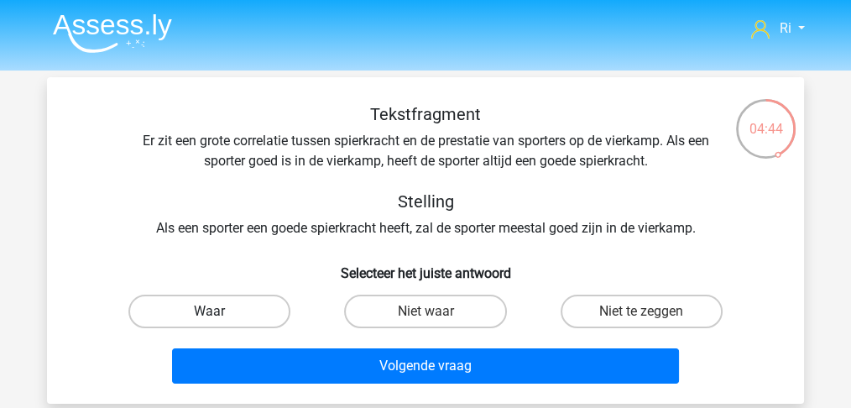
click at [228, 311] on label "Waar" at bounding box center [209, 312] width 162 height 34
click at [221, 311] on input "Waar" at bounding box center [215, 316] width 11 height 11
radio input "true"
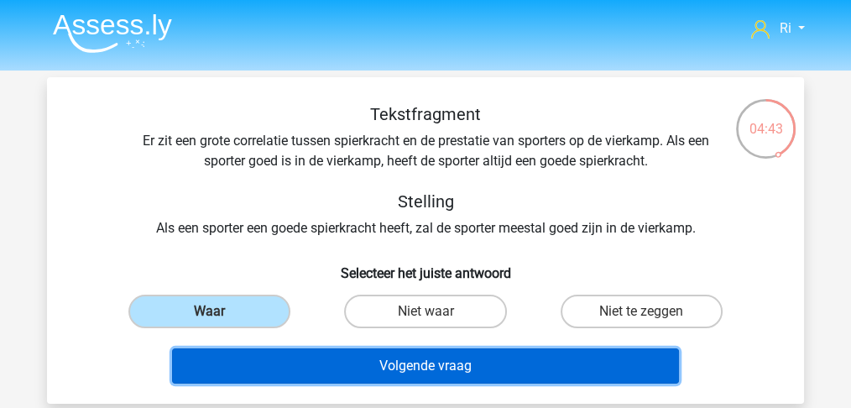
click at [395, 366] on button "Volgende vraag" at bounding box center [426, 365] width 508 height 35
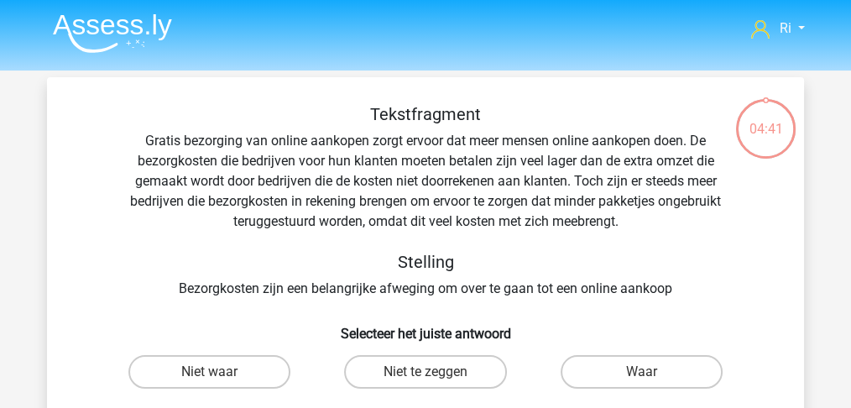
scroll to position [77, 0]
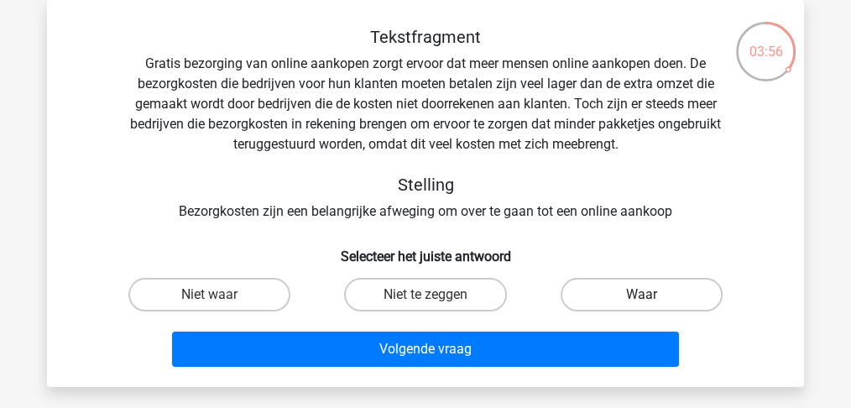
click at [628, 295] on label "Waar" at bounding box center [642, 295] width 162 height 34
click at [641, 295] on input "Waar" at bounding box center [646, 300] width 11 height 11
radio input "true"
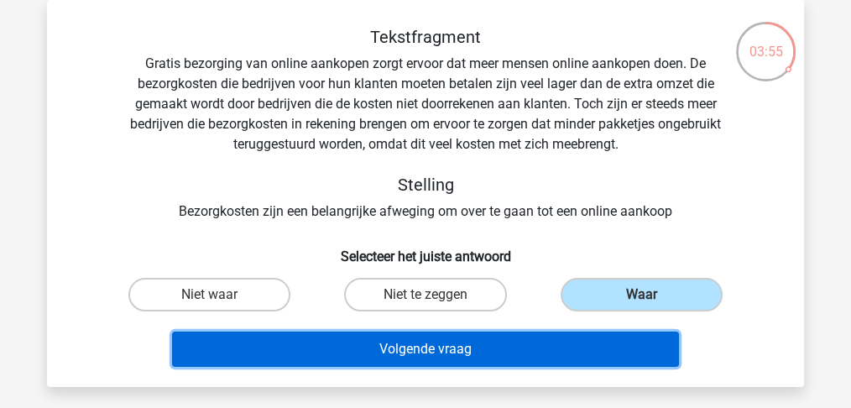
click at [482, 355] on button "Volgende vraag" at bounding box center [426, 349] width 508 height 35
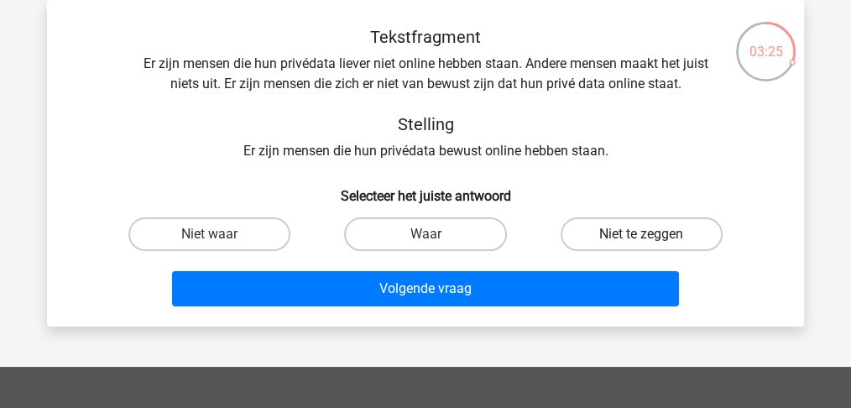
click at [611, 238] on label "Niet te zeggen" at bounding box center [642, 234] width 162 height 34
click at [641, 238] on input "Niet te zeggen" at bounding box center [646, 239] width 11 height 11
radio input "true"
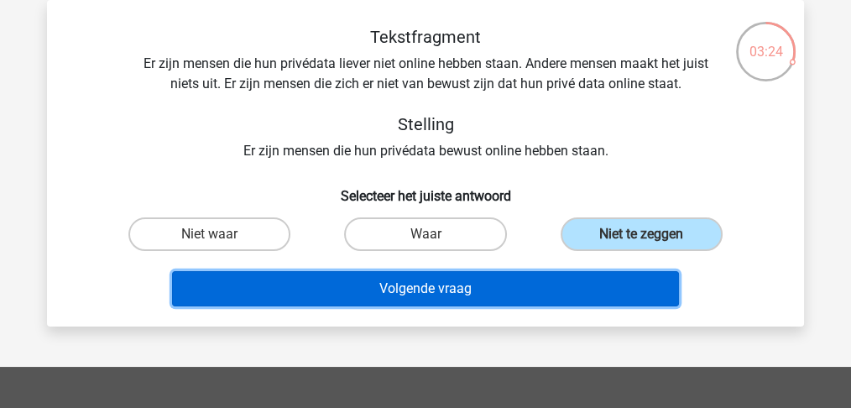
click at [501, 295] on button "Volgende vraag" at bounding box center [426, 288] width 508 height 35
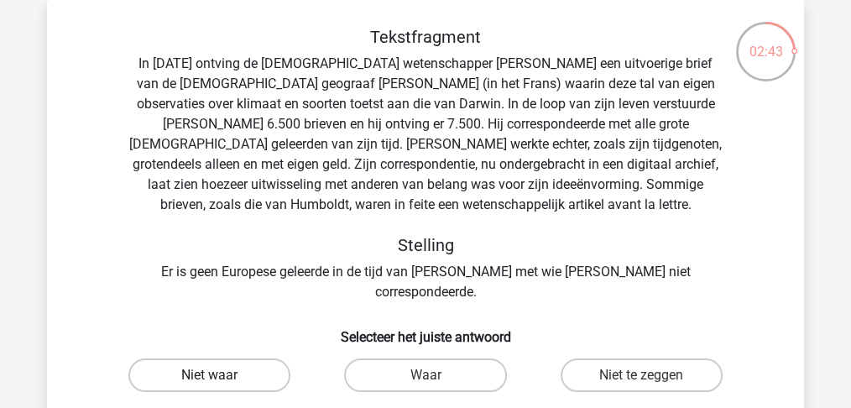
click at [253, 358] on label "Niet waar" at bounding box center [209, 375] width 162 height 34
click at [221, 375] on input "Niet waar" at bounding box center [215, 380] width 11 height 11
radio input "true"
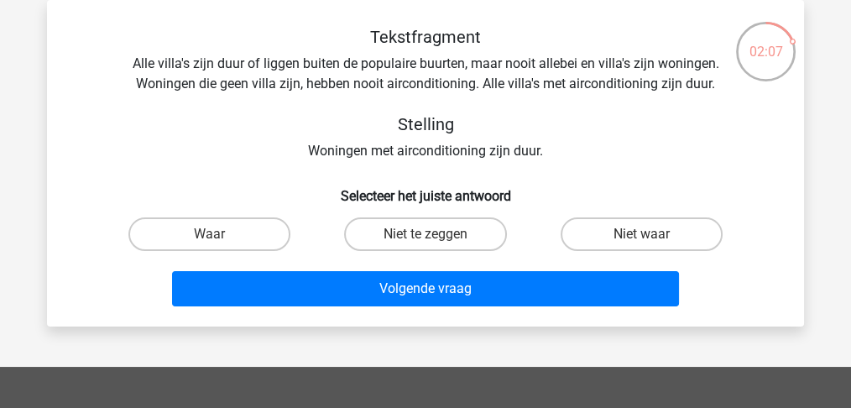
click at [645, 237] on input "Niet waar" at bounding box center [646, 239] width 11 height 11
radio input "true"
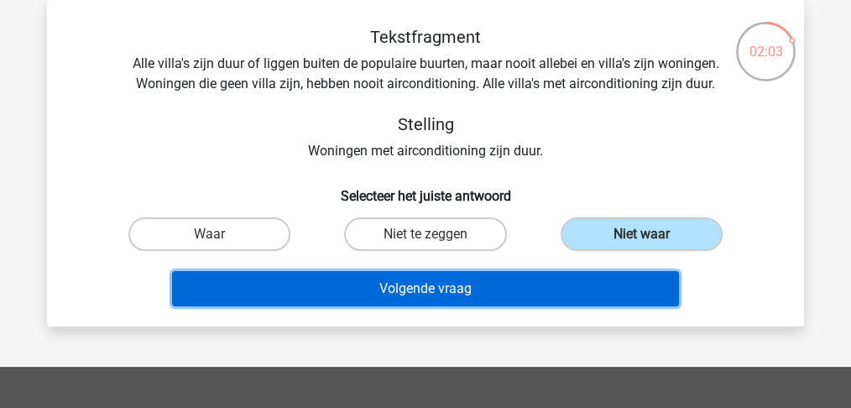
click at [432, 292] on button "Volgende vraag" at bounding box center [426, 288] width 508 height 35
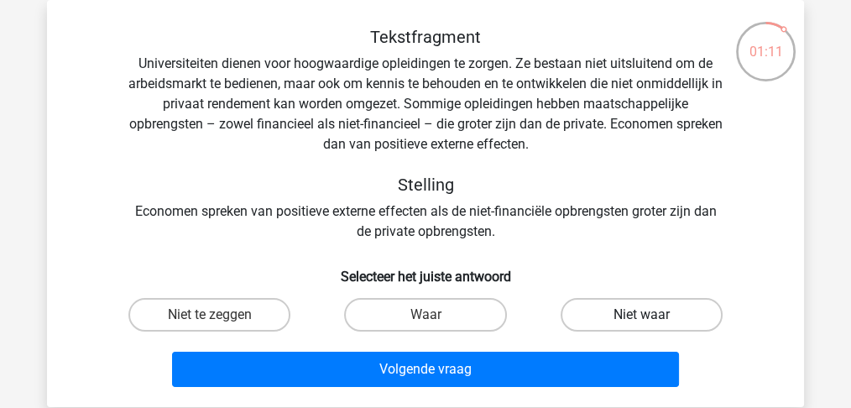
click at [630, 310] on label "Niet waar" at bounding box center [642, 315] width 162 height 34
click at [641, 315] on input "Niet waar" at bounding box center [646, 320] width 11 height 11
radio input "true"
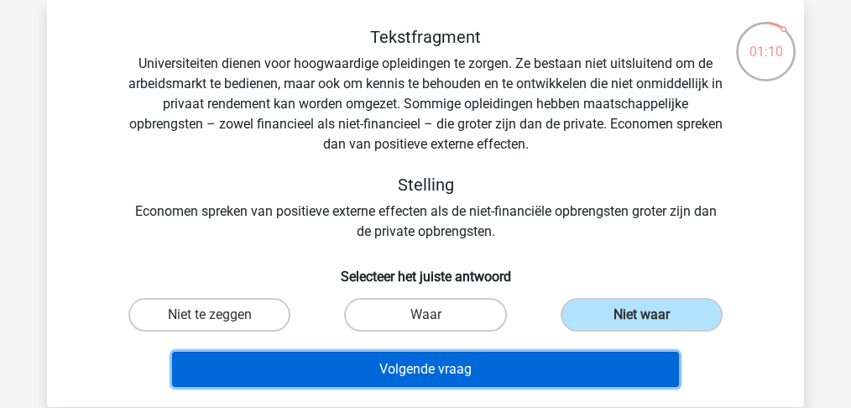
click at [498, 365] on button "Volgende vraag" at bounding box center [426, 369] width 508 height 35
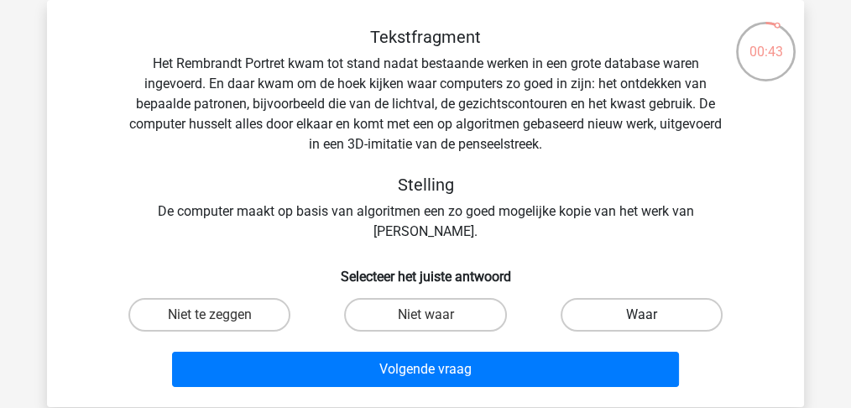
click at [669, 312] on label "Waar" at bounding box center [642, 315] width 162 height 34
click at [652, 315] on input "Waar" at bounding box center [646, 320] width 11 height 11
radio input "true"
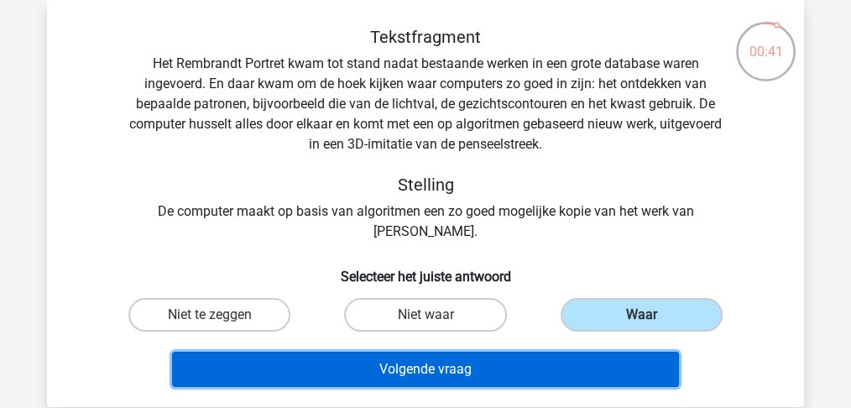
click at [494, 378] on button "Volgende vraag" at bounding box center [426, 369] width 508 height 35
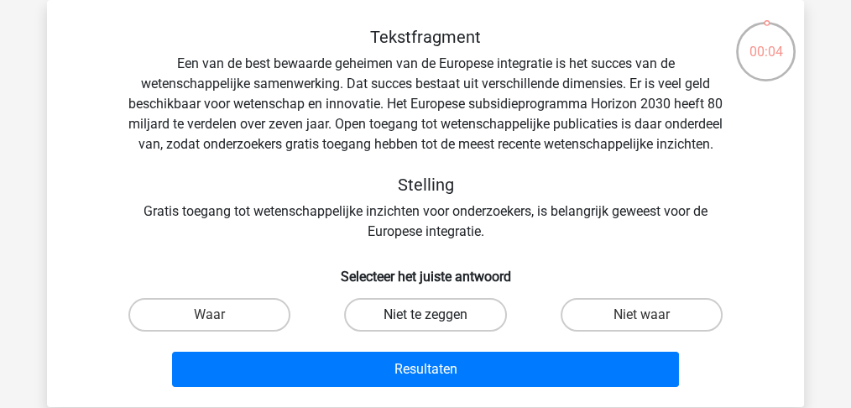
click at [381, 332] on label "Niet te zeggen" at bounding box center [425, 315] width 162 height 34
click at [426, 326] on input "Niet te zeggen" at bounding box center [431, 320] width 11 height 11
radio input "true"
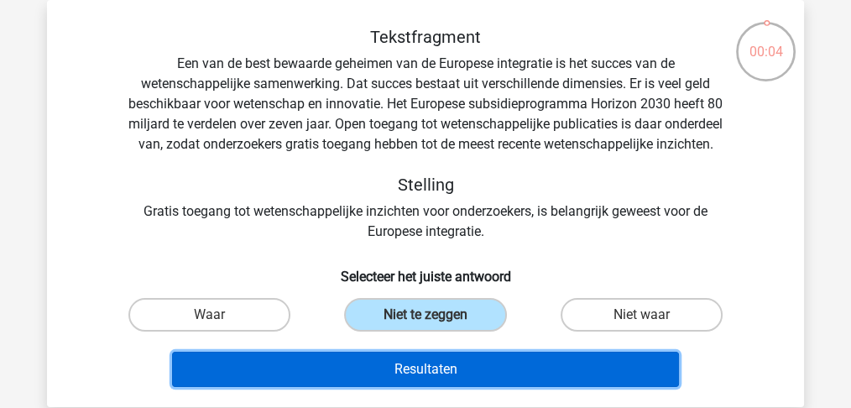
click at [404, 387] on button "Resultaten" at bounding box center [426, 369] width 508 height 35
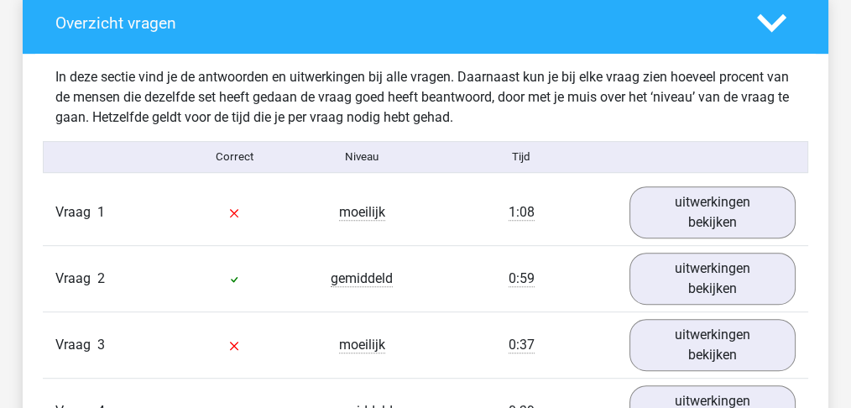
scroll to position [951, 0]
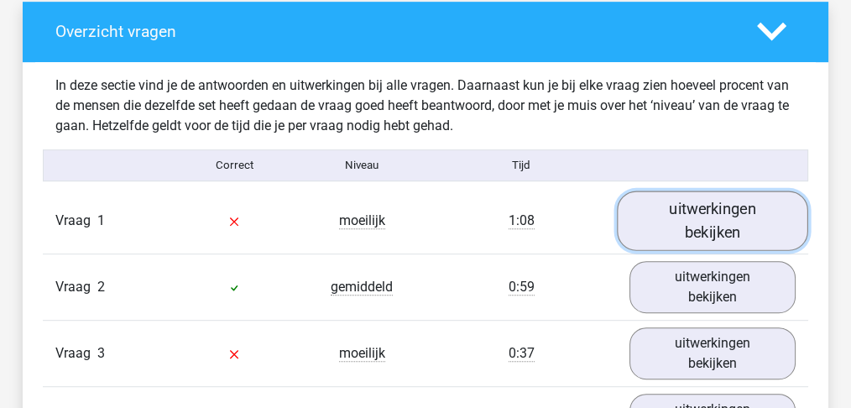
click at [709, 215] on link "uitwerkingen bekijken" at bounding box center [712, 221] width 191 height 60
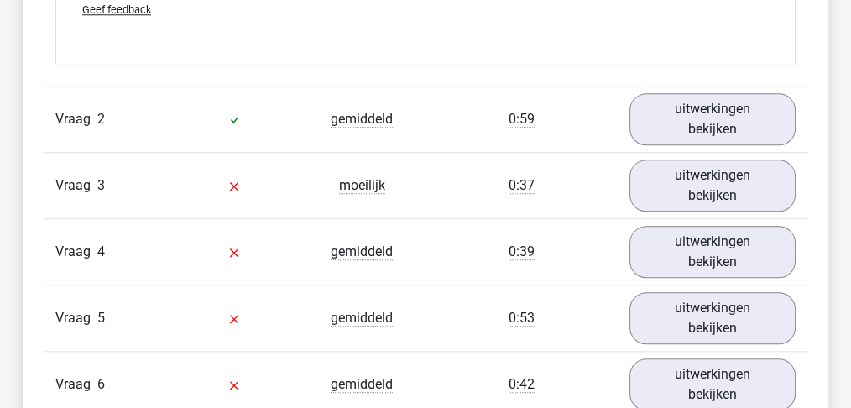
scroll to position [1734, 0]
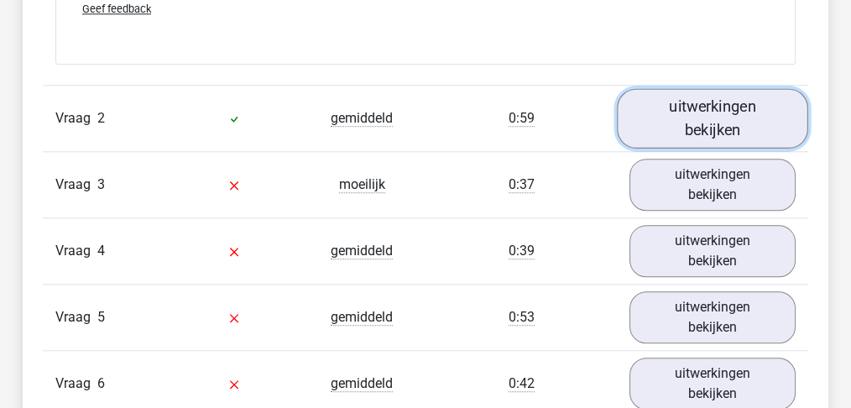
click at [694, 105] on link "uitwerkingen bekijken" at bounding box center [712, 119] width 191 height 60
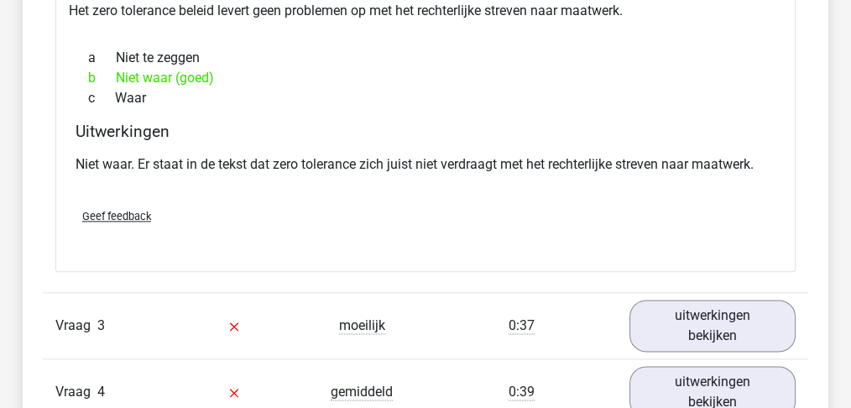
scroll to position [2127, 0]
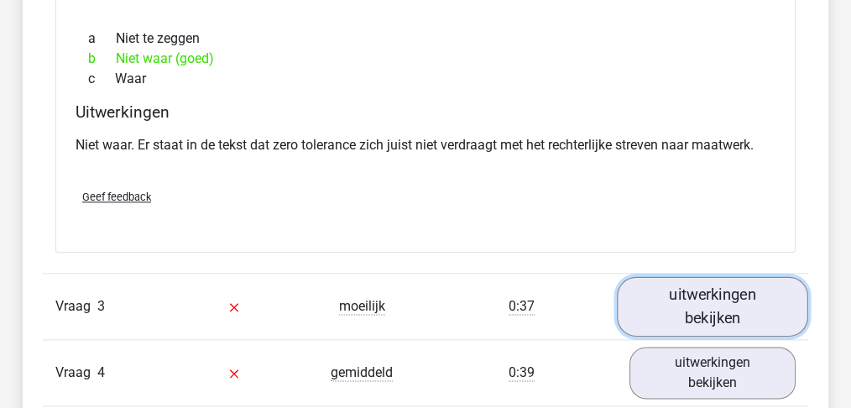
click at [711, 300] on link "uitwerkingen bekijken" at bounding box center [712, 307] width 191 height 60
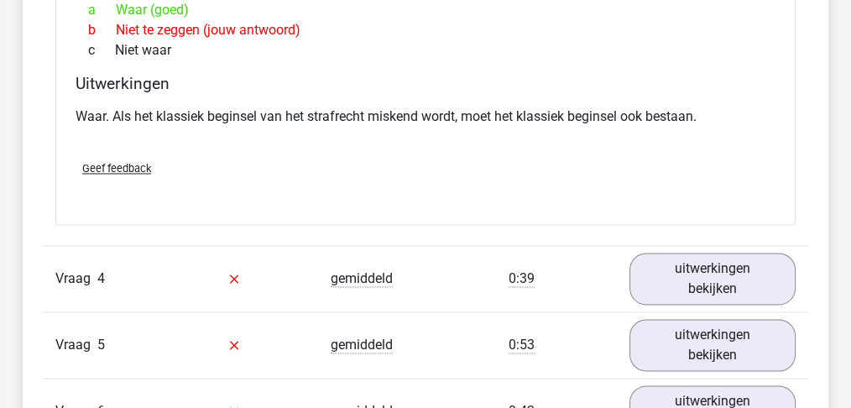
scroll to position [2798, 0]
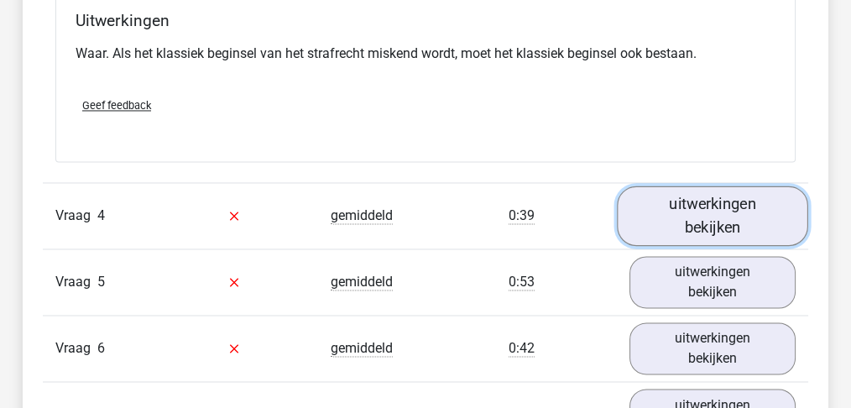
click at [724, 208] on link "uitwerkingen bekijken" at bounding box center [712, 216] width 191 height 60
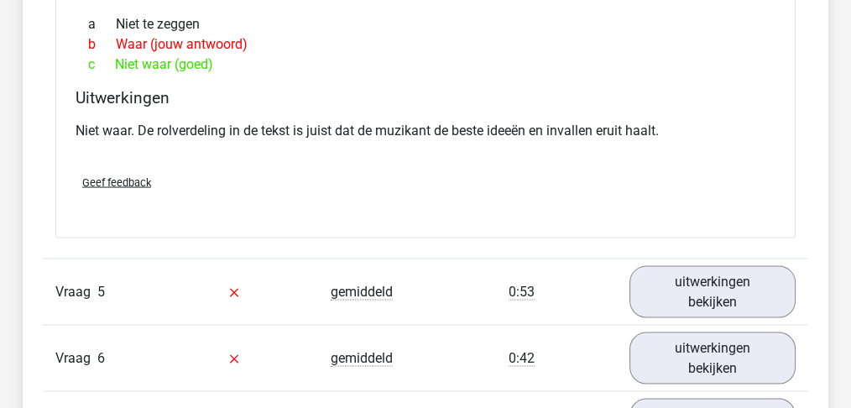
scroll to position [3358, 0]
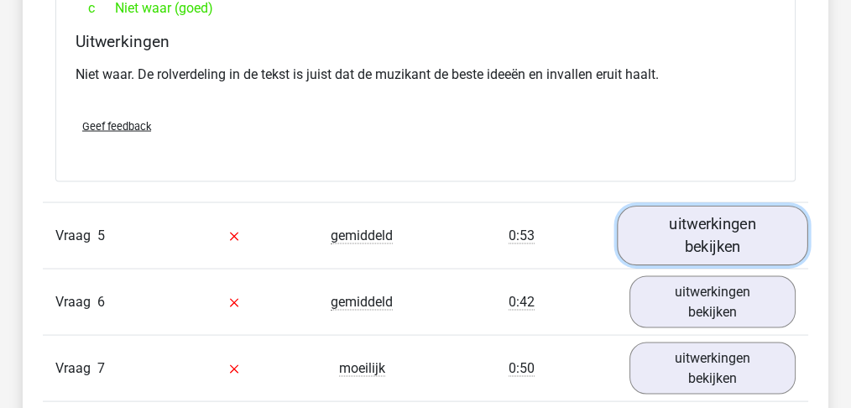
click at [732, 229] on link "uitwerkingen bekijken" at bounding box center [712, 236] width 191 height 60
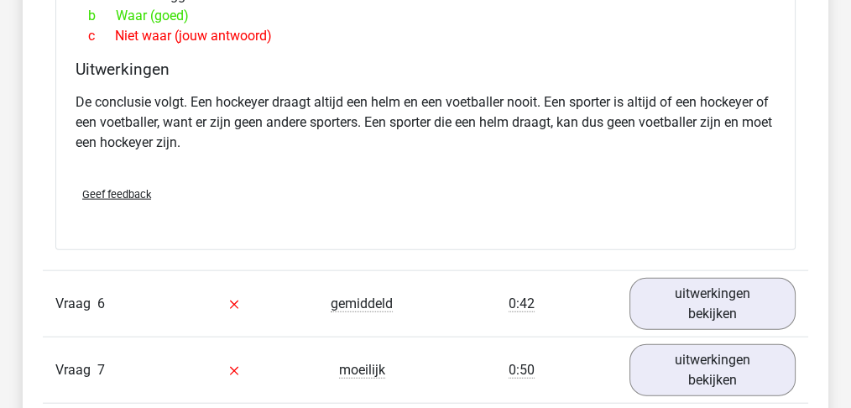
scroll to position [3917, 0]
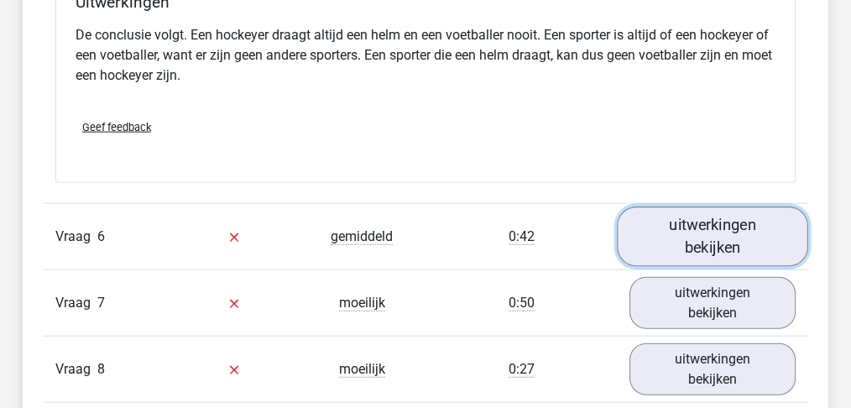
click at [714, 220] on link "uitwerkingen bekijken" at bounding box center [712, 237] width 191 height 60
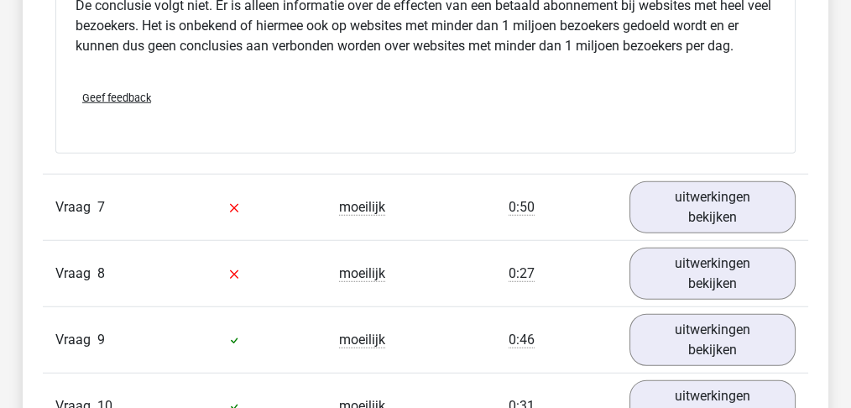
scroll to position [4589, 0]
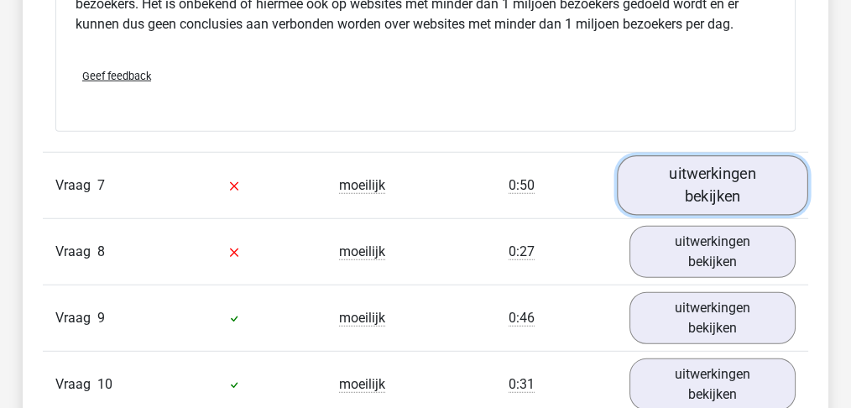
click at [715, 168] on link "uitwerkingen bekijken" at bounding box center [712, 186] width 191 height 60
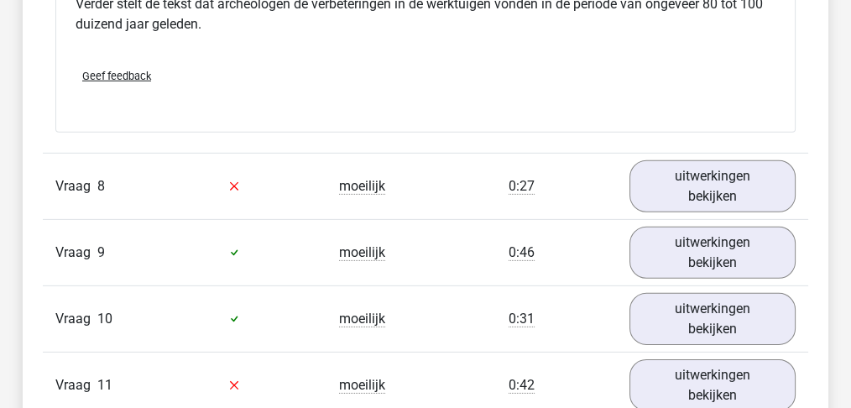
scroll to position [5317, 0]
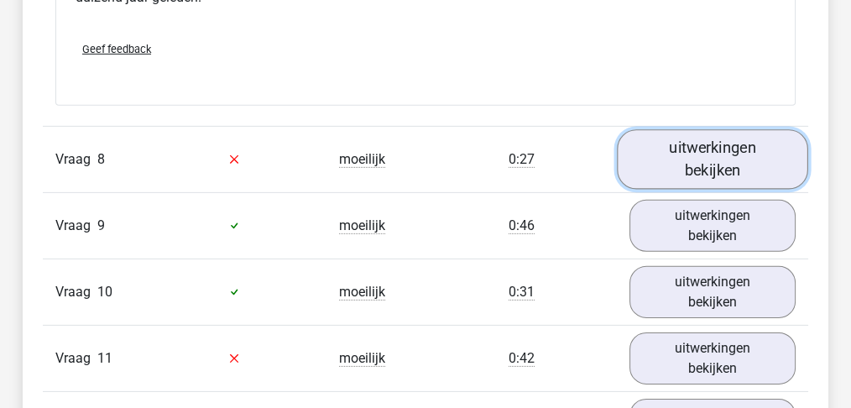
click at [749, 143] on link "uitwerkingen bekijken" at bounding box center [712, 159] width 191 height 60
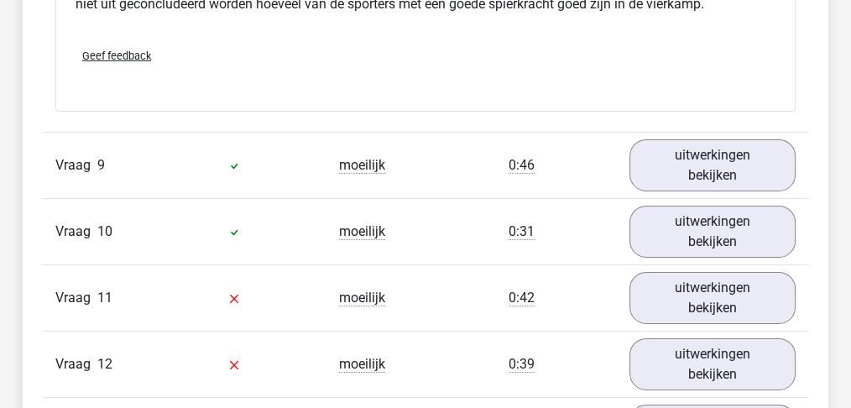
scroll to position [5877, 0]
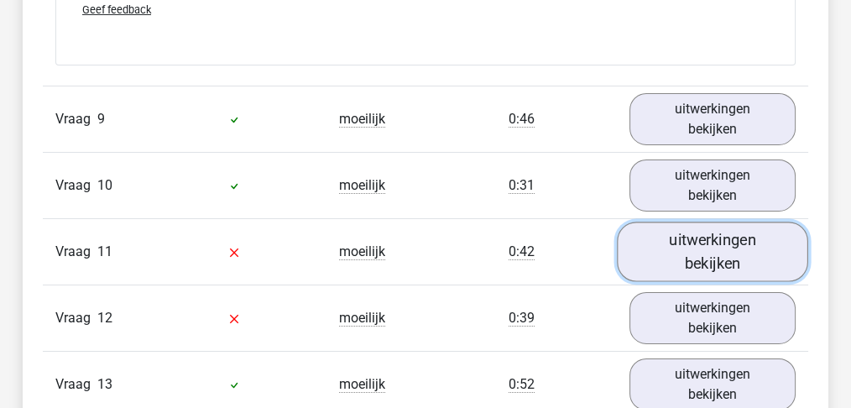
click at [709, 230] on link "uitwerkingen bekijken" at bounding box center [712, 252] width 191 height 60
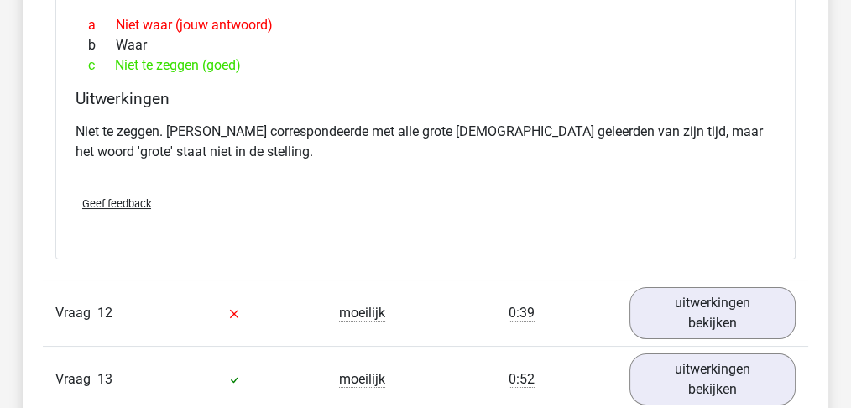
scroll to position [6492, 0]
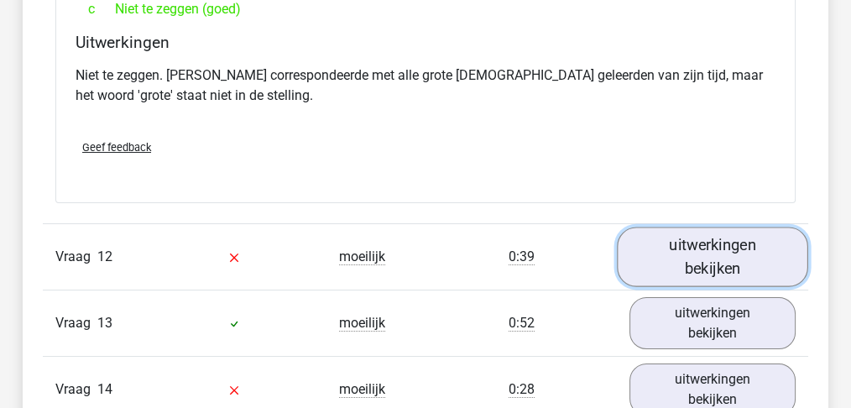
click at [715, 242] on link "uitwerkingen bekijken" at bounding box center [712, 257] width 191 height 60
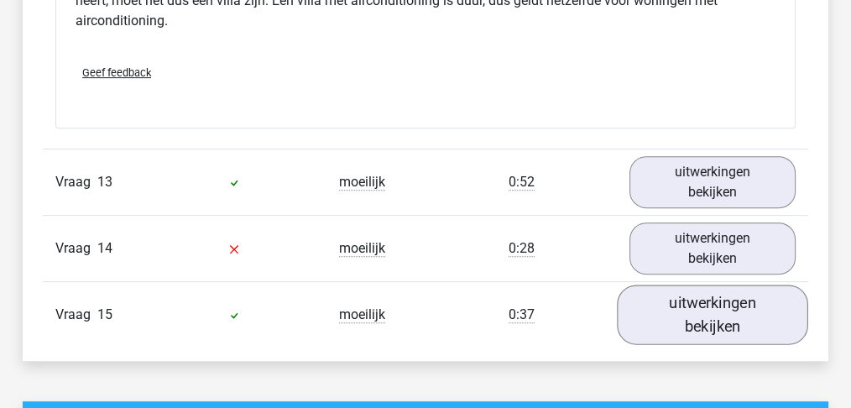
scroll to position [7164, 0]
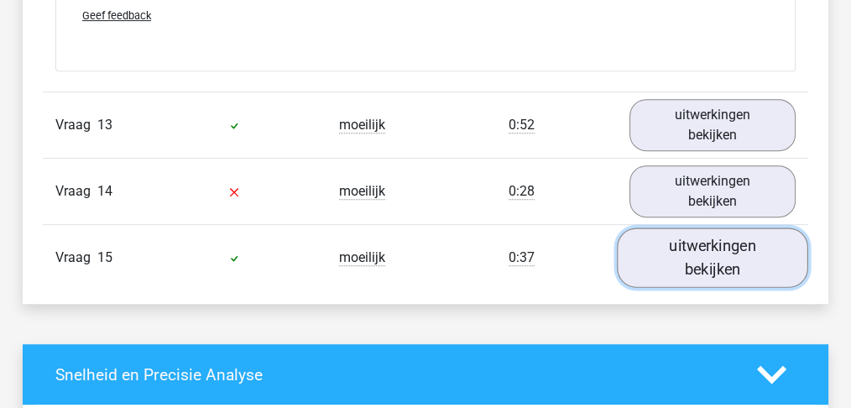
click at [724, 228] on link "uitwerkingen bekijken" at bounding box center [712, 258] width 191 height 60
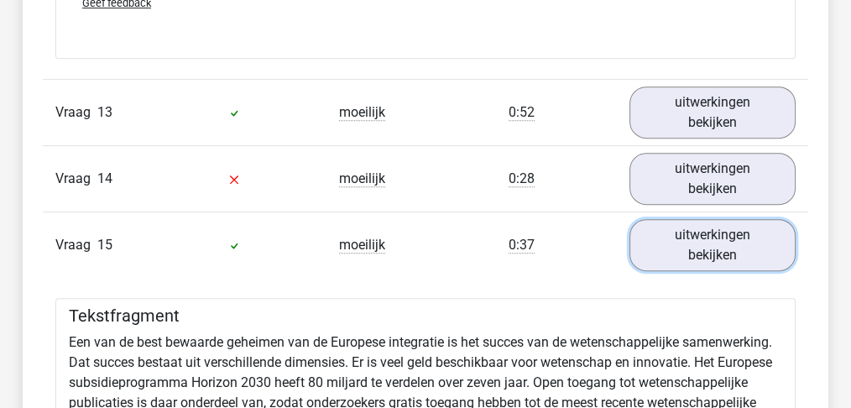
scroll to position [7108, 0]
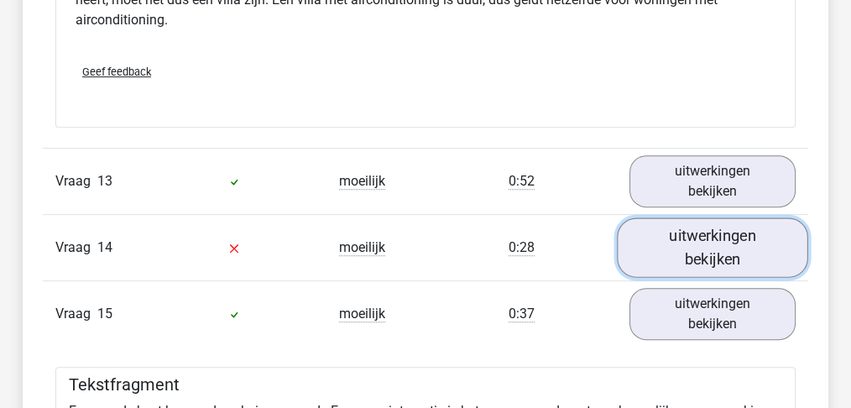
click at [712, 228] on link "uitwerkingen bekijken" at bounding box center [712, 248] width 191 height 60
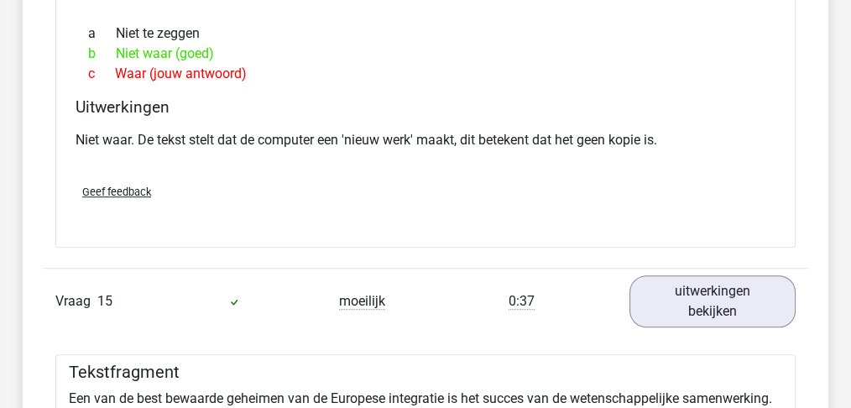
scroll to position [7611, 0]
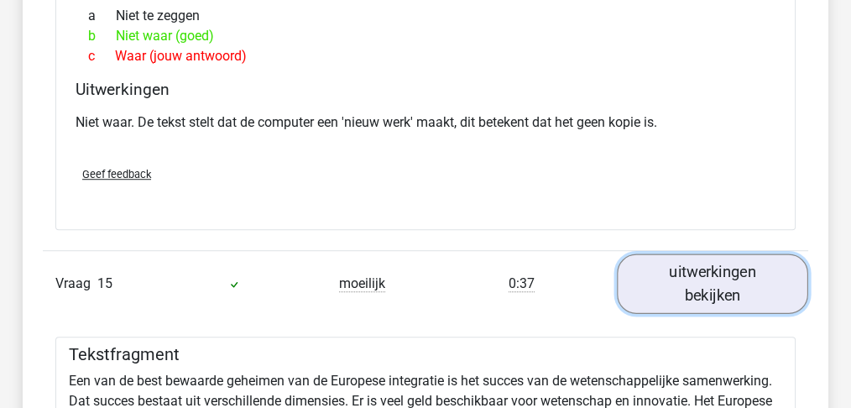
click at [756, 264] on link "uitwerkingen bekijken" at bounding box center [712, 284] width 191 height 60
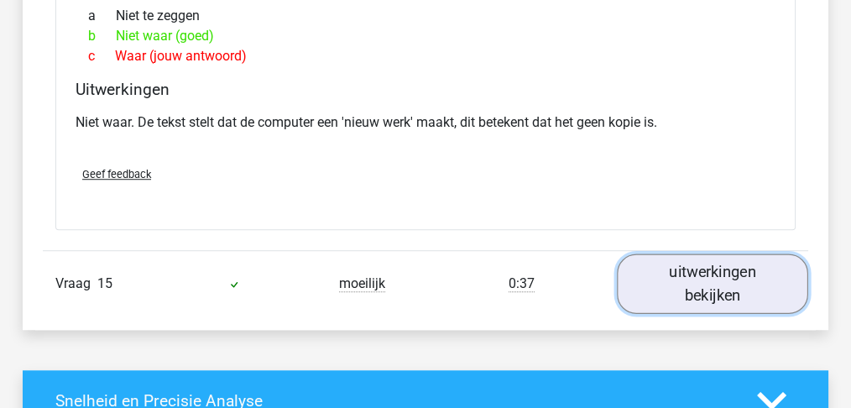
click at [704, 254] on link "uitwerkingen bekijken" at bounding box center [712, 284] width 191 height 60
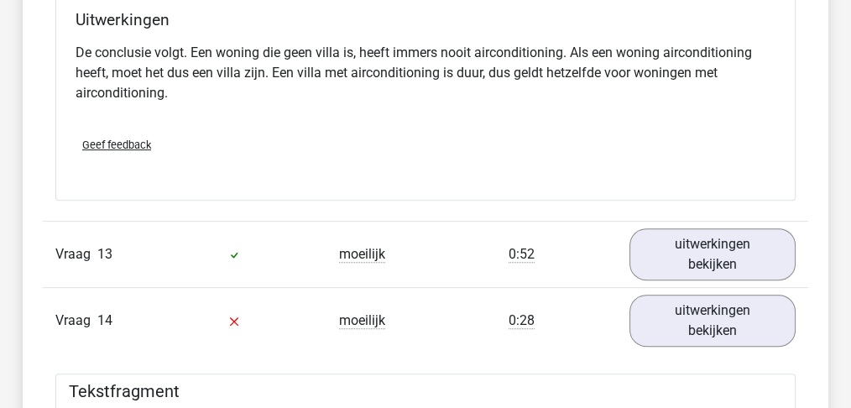
scroll to position [7052, 0]
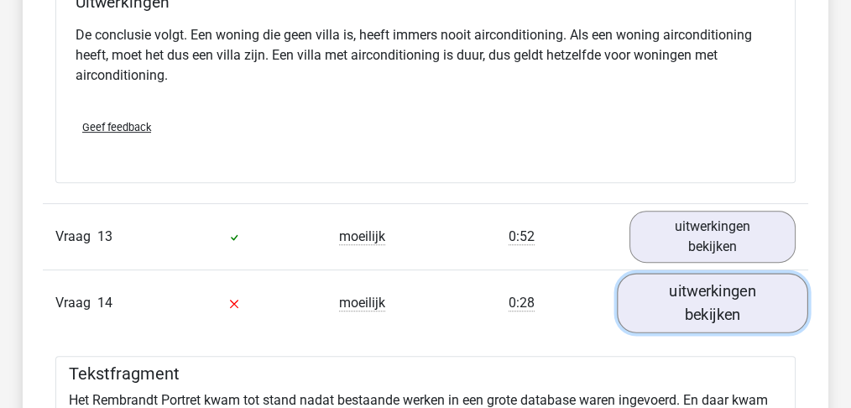
click at [751, 274] on link "uitwerkingen bekijken" at bounding box center [712, 304] width 191 height 60
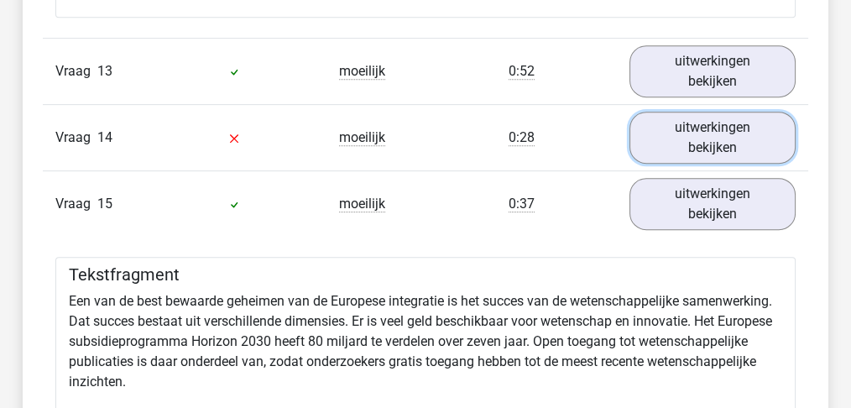
scroll to position [7220, 0]
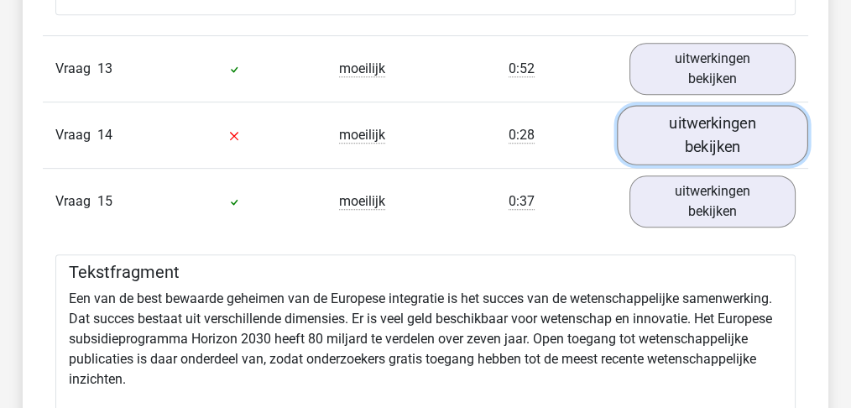
click at [723, 109] on link "uitwerkingen bekijken" at bounding box center [712, 136] width 191 height 60
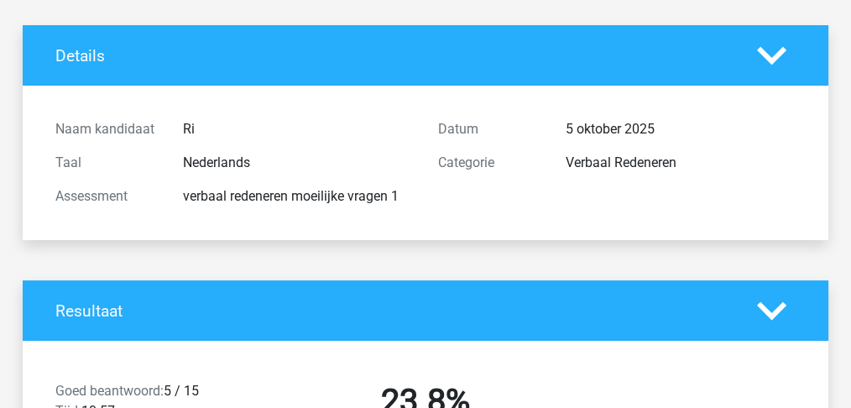
scroll to position [0, 0]
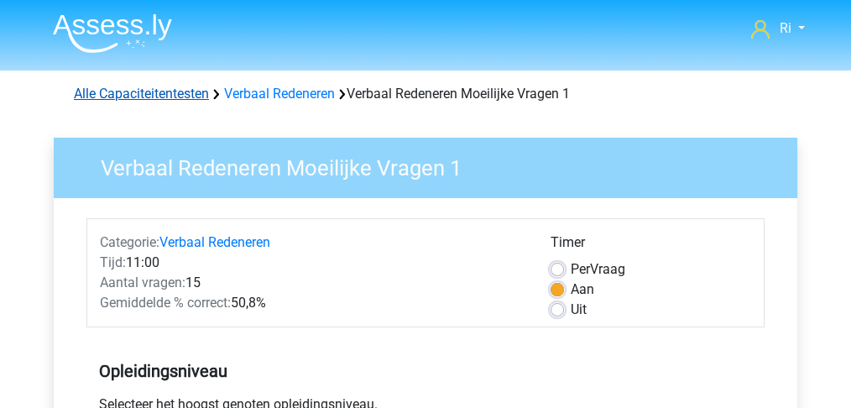
click at [144, 90] on link "Alle Capaciteitentesten" at bounding box center [141, 94] width 135 height 16
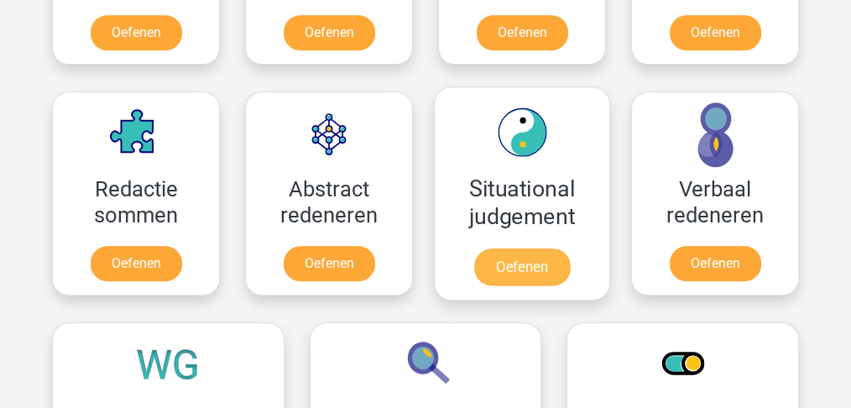
scroll to position [1271, 0]
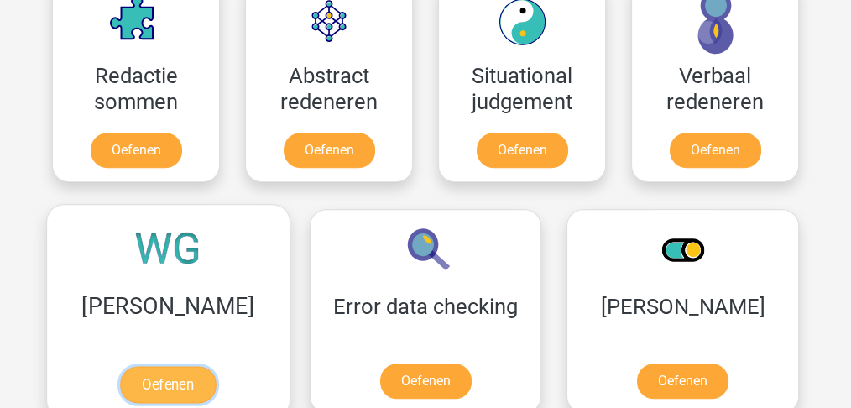
click at [146, 383] on link "Oefenen" at bounding box center [168, 384] width 96 height 37
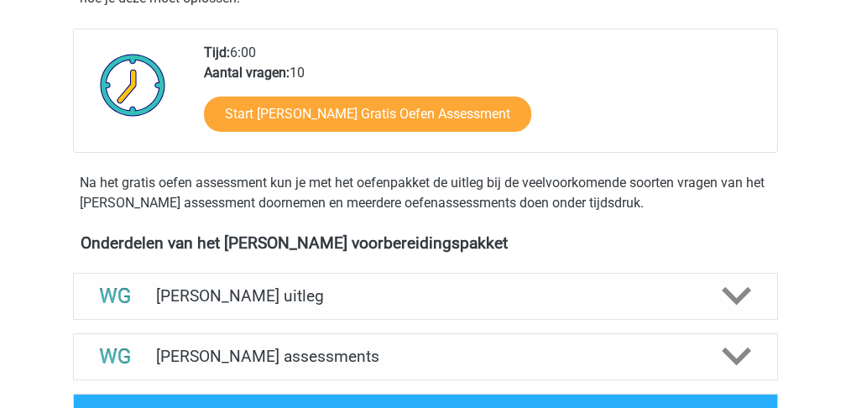
scroll to position [391, 0]
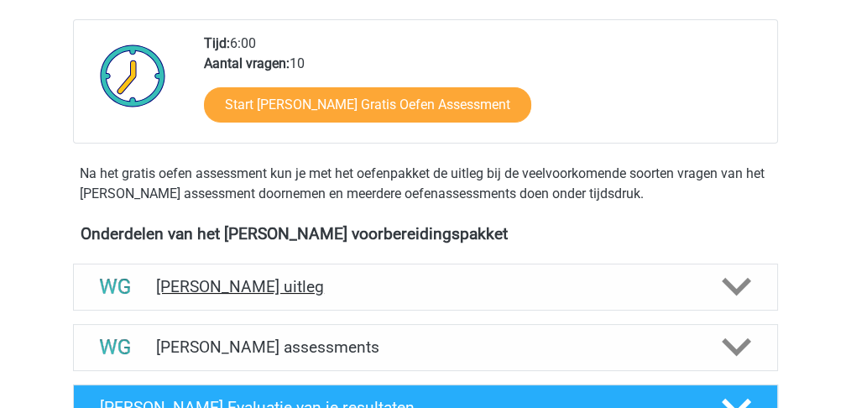
click at [725, 291] on icon at bounding box center [736, 286] width 29 height 29
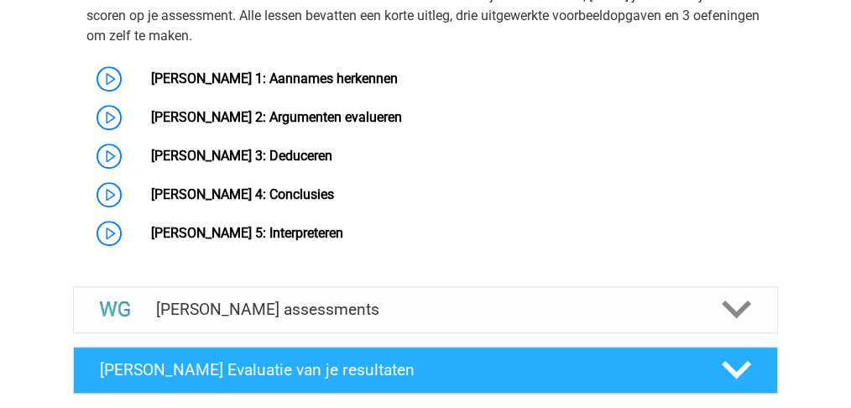
scroll to position [1063, 0]
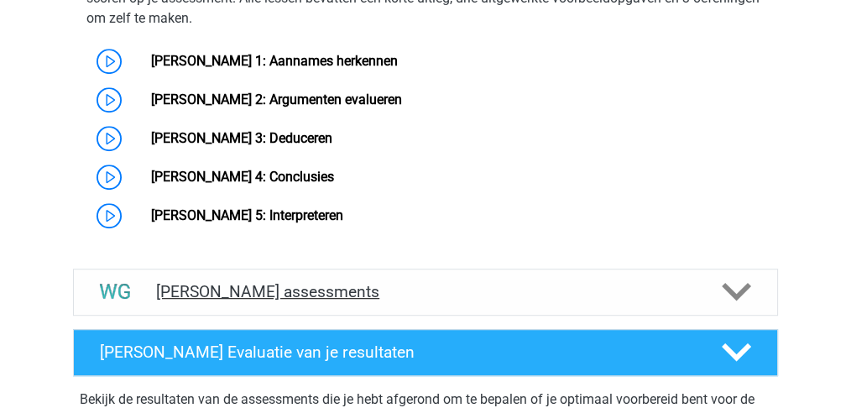
click at [667, 285] on h4 "[PERSON_NAME] assessments" at bounding box center [425, 291] width 539 height 19
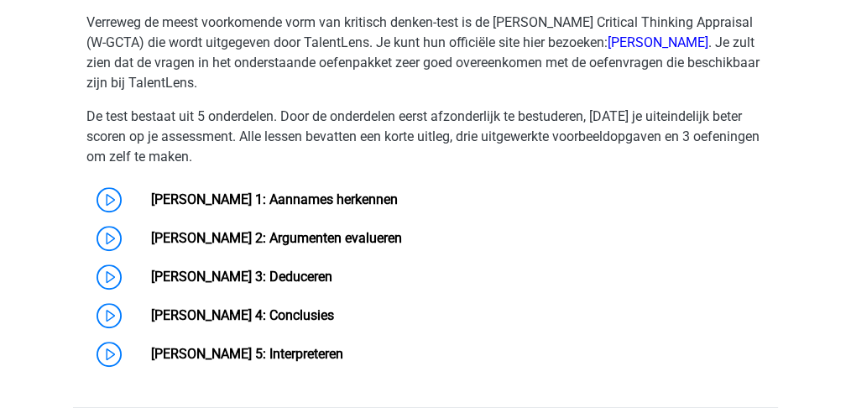
scroll to position [895, 0]
